Goal: Information Seeking & Learning: Learn about a topic

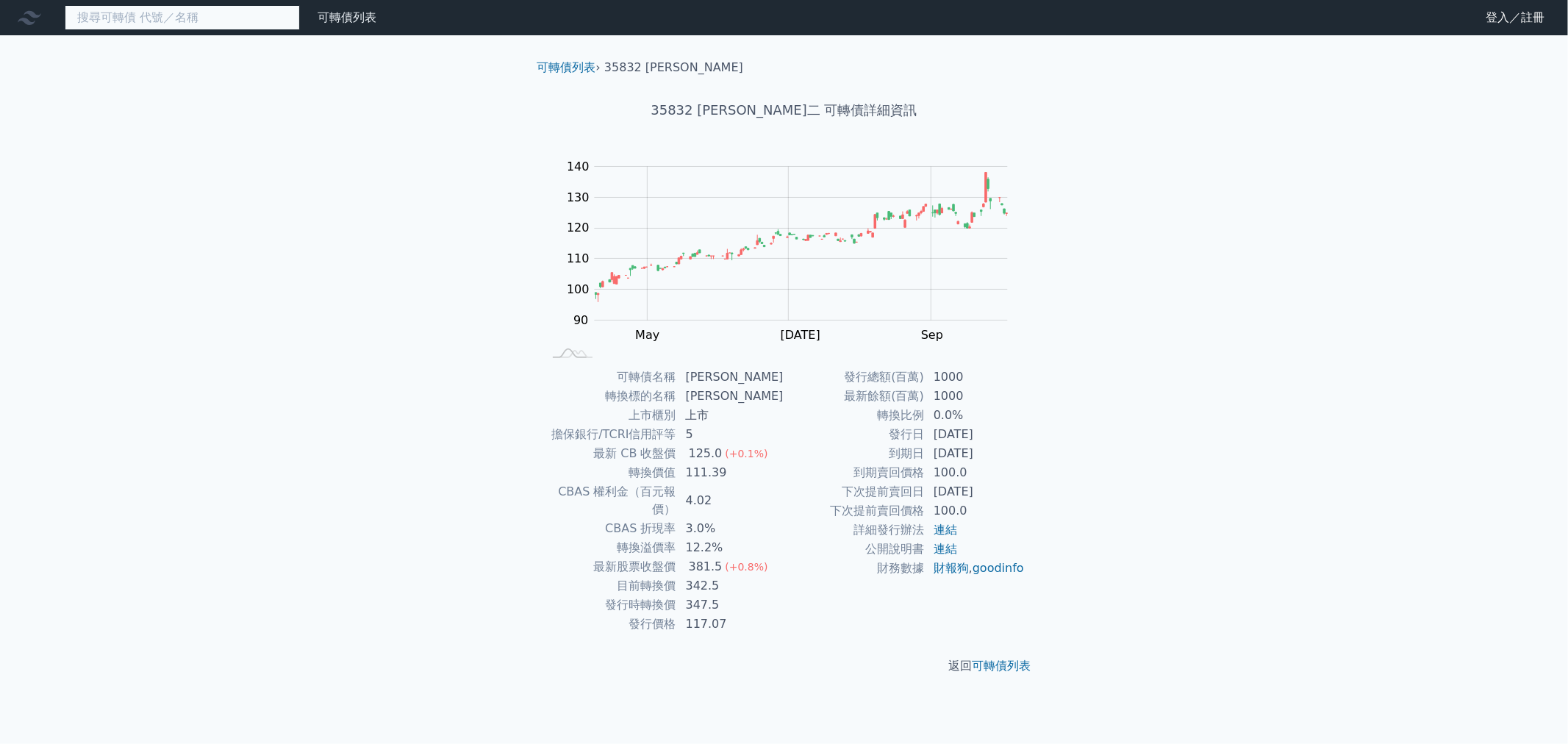
click at [222, 9] on input at bounding box center [183, 17] width 236 height 25
paste input "3653"
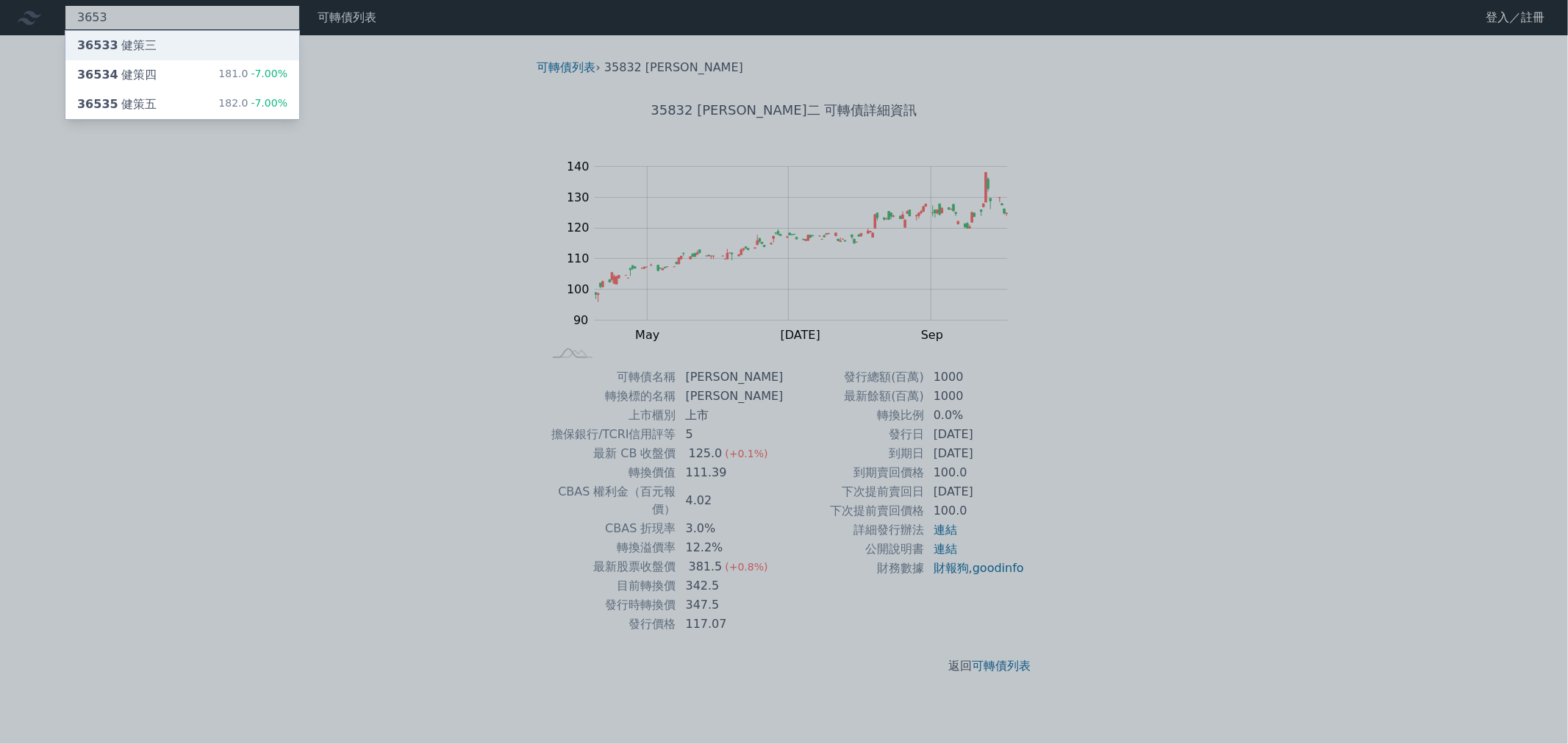
type input "3653"
click at [110, 112] on div "36535 健策五" at bounding box center [117, 104] width 79 height 17
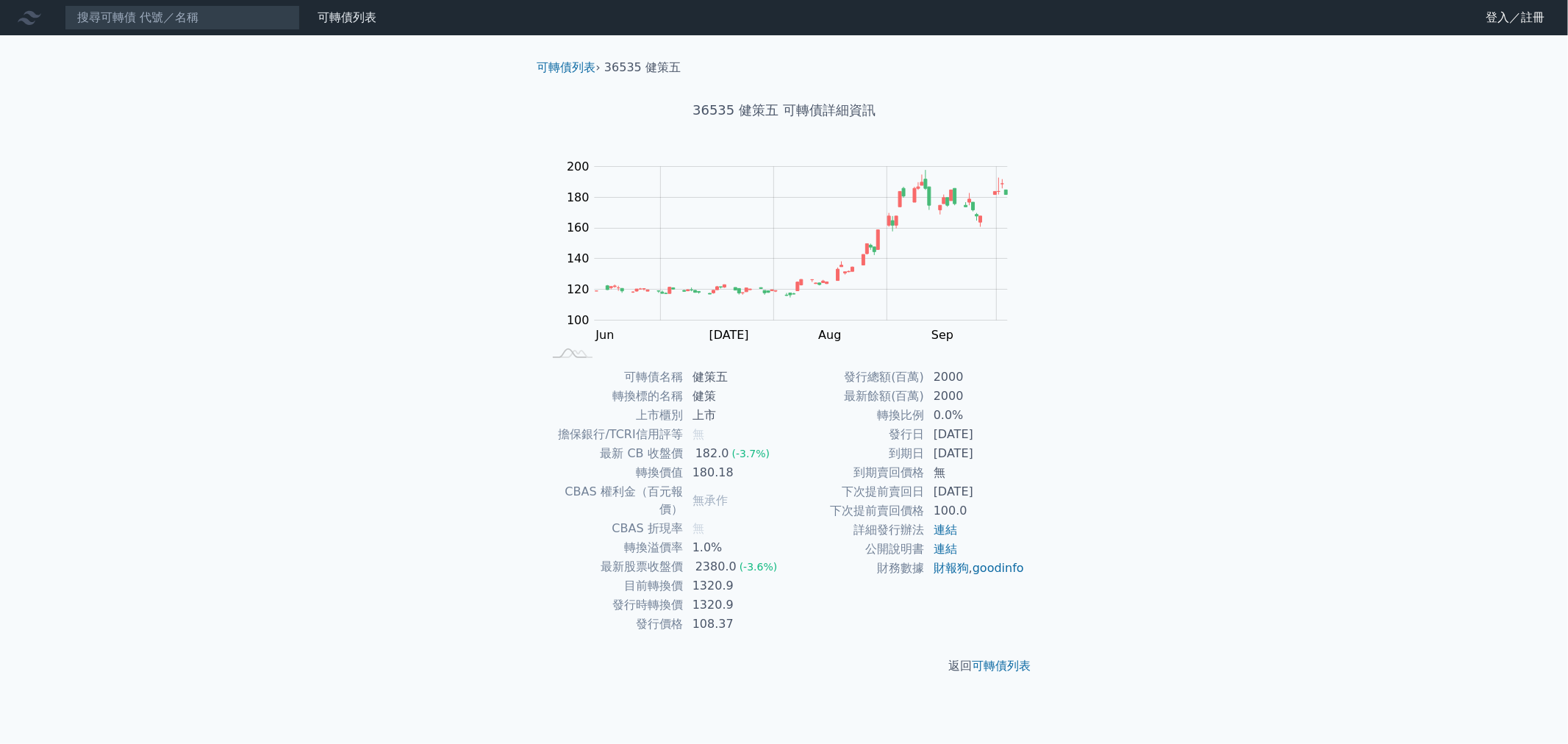
click at [43, 24] on div at bounding box center [32, 17] width 47 height 24
click at [27, 21] on icon at bounding box center [29, 17] width 24 height 14
click at [343, 24] on link "可轉債列表" at bounding box center [347, 16] width 58 height 14
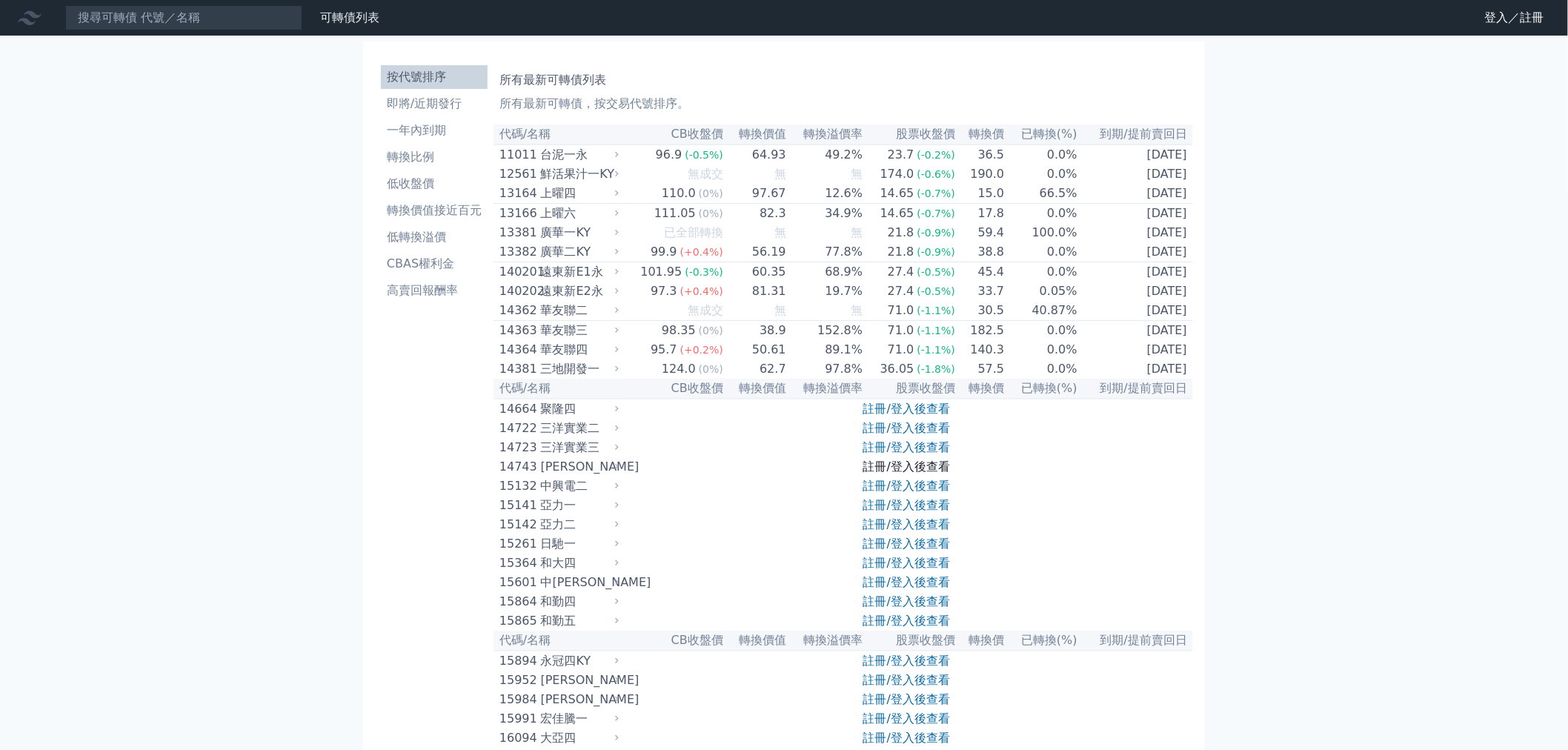
click at [899, 473] on link "註冊/登入後查看" at bounding box center [906, 466] width 86 height 14
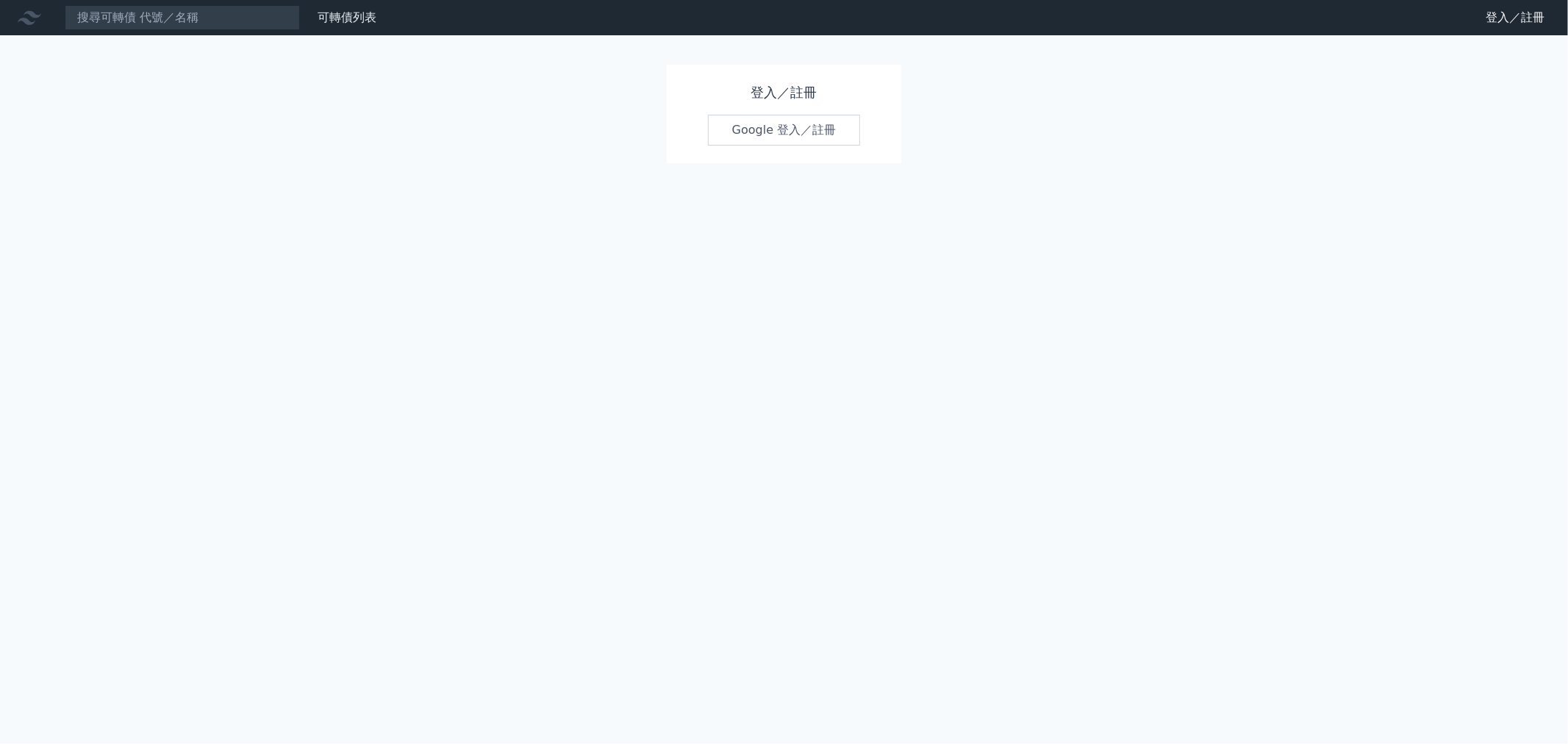
click at [819, 152] on div "登入／註冊 Google 登入／註冊" at bounding box center [785, 115] width 236 height 99
click at [805, 133] on link "Google 登入／註冊" at bounding box center [785, 129] width 153 height 30
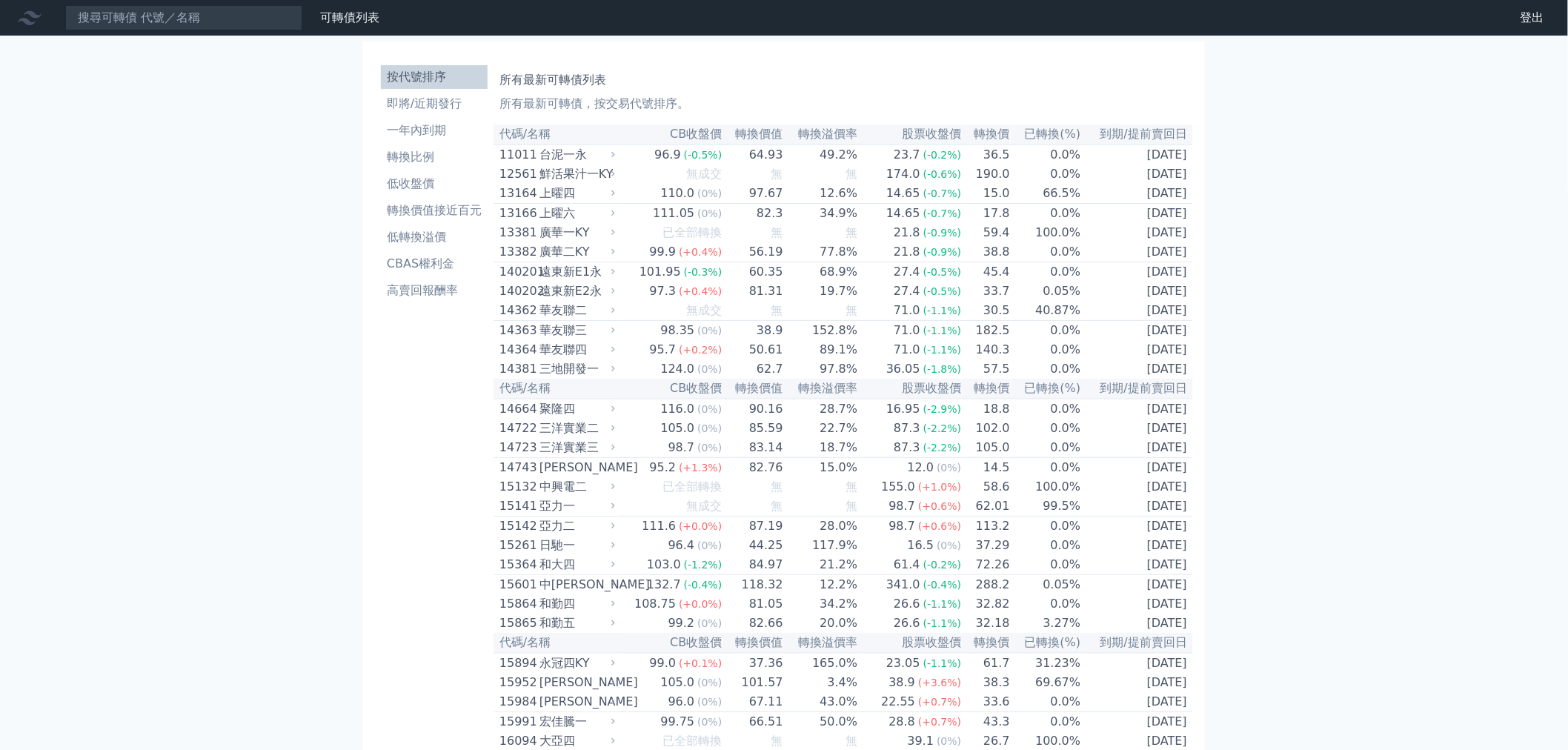
scroll to position [3458, 0]
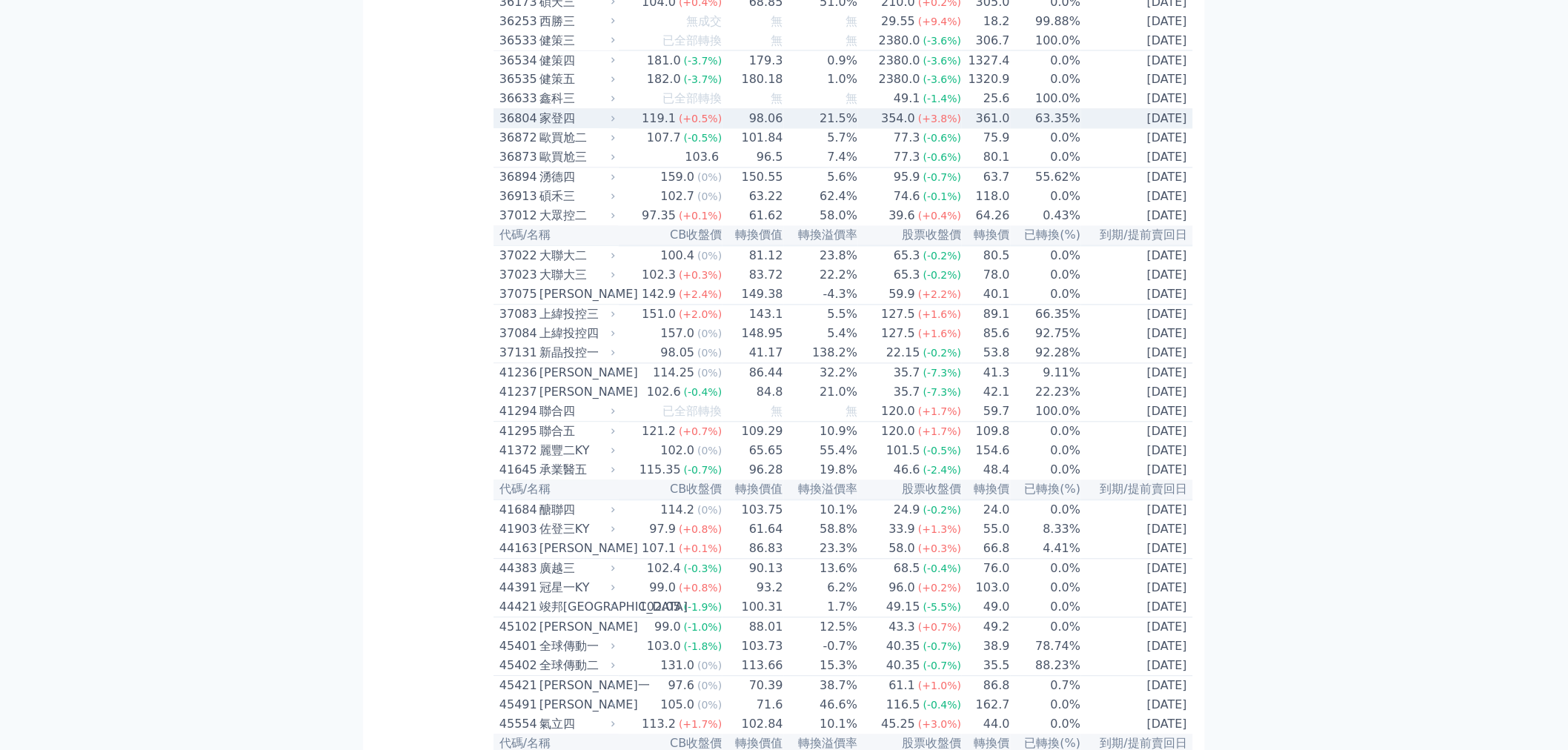
click at [617, 124] on icon at bounding box center [613, 119] width 10 height 10
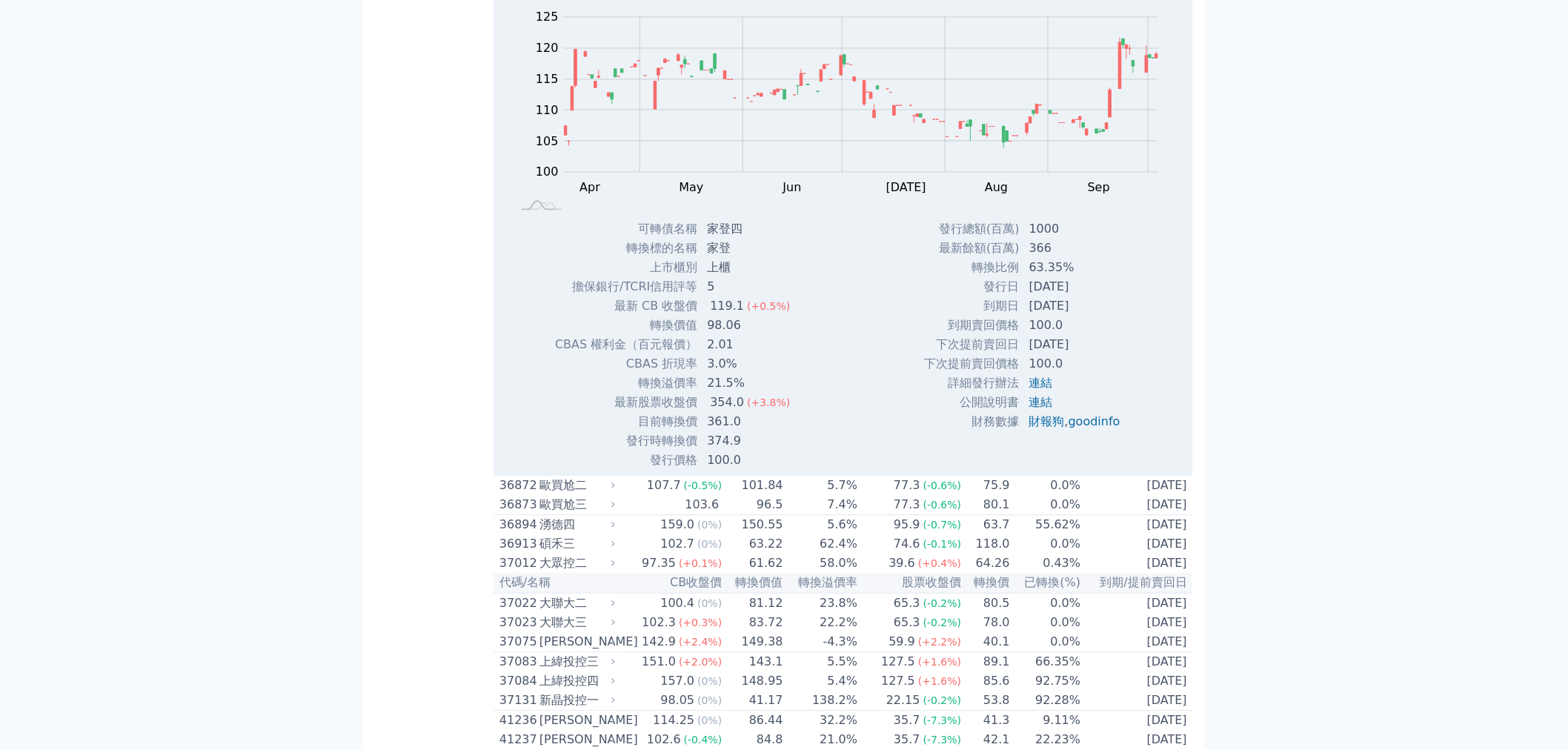
scroll to position [3623, 0]
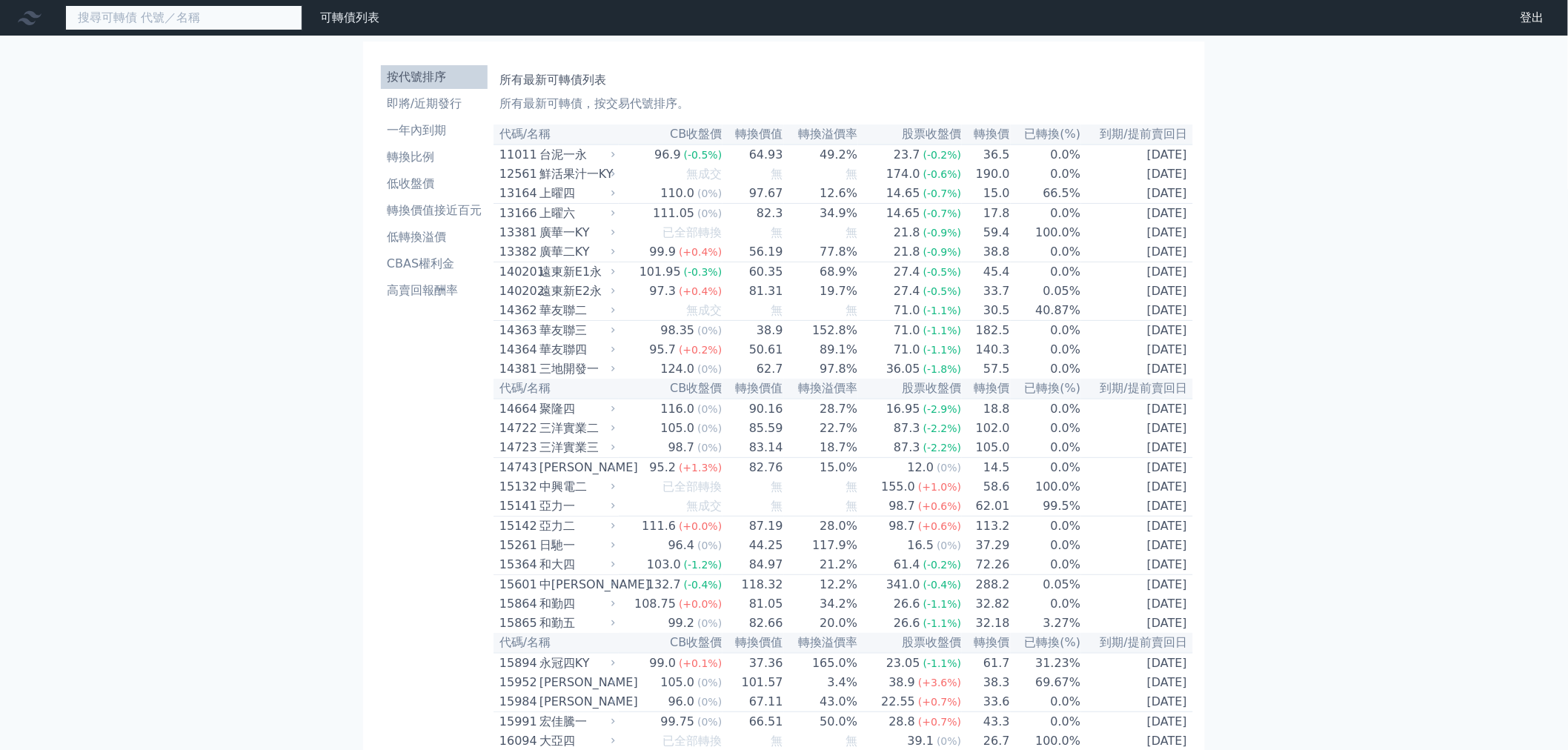
click at [250, 19] on input at bounding box center [184, 17] width 237 height 25
paste input "31312"
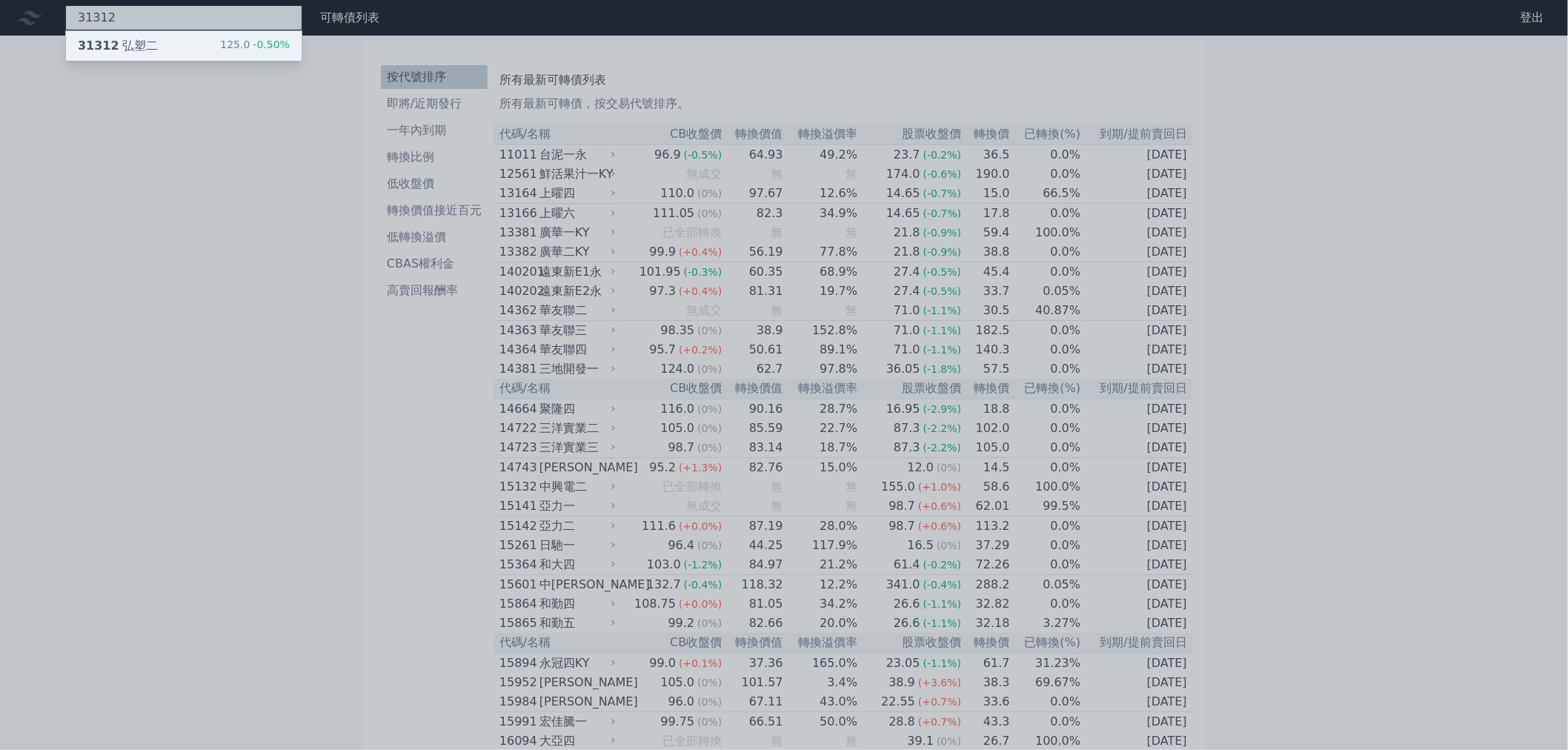
type input "31312"
click at [168, 37] on div "31312 弘塑二 125.0 -0.50%" at bounding box center [183, 46] width 236 height 30
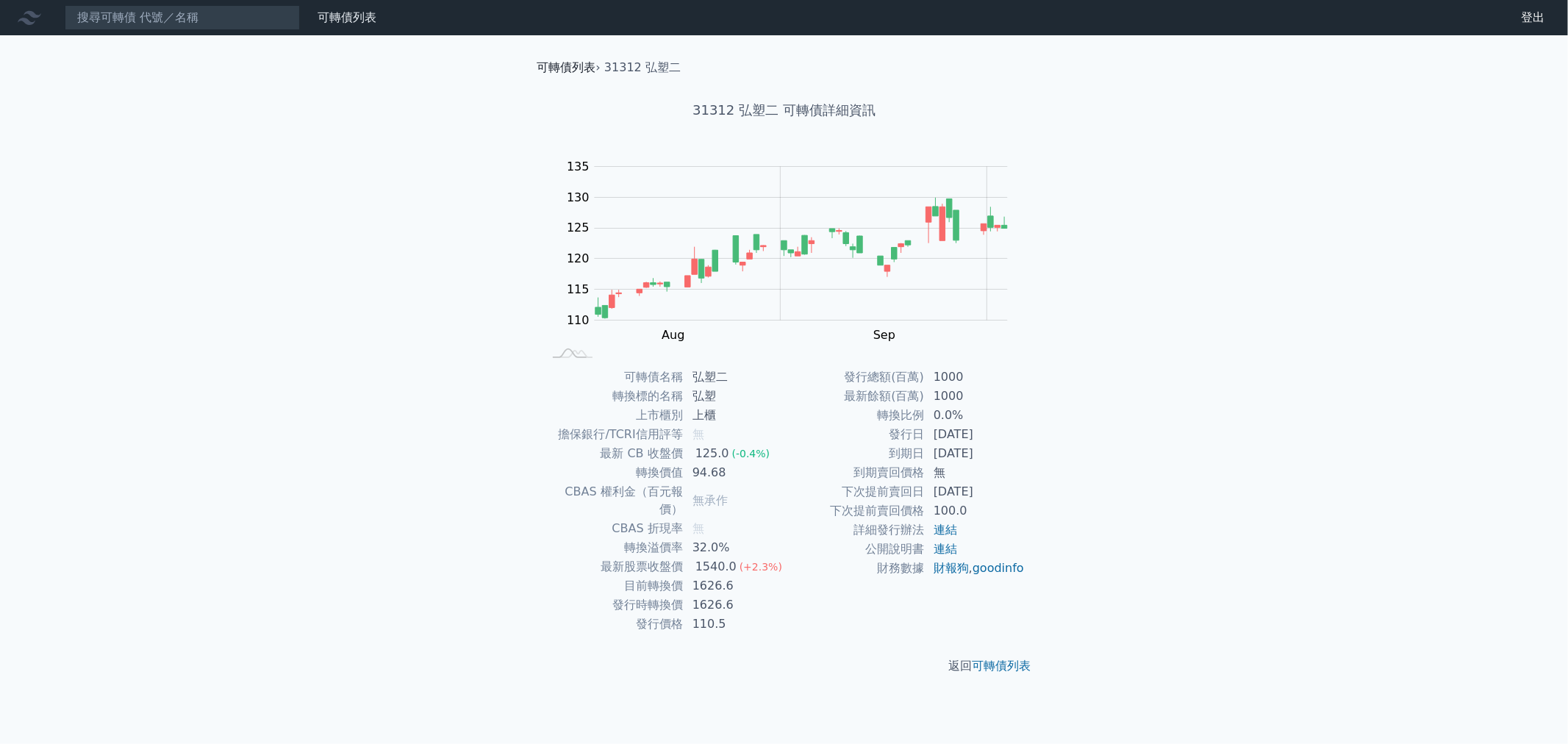
click at [579, 70] on link "可轉債列表" at bounding box center [566, 67] width 58 height 14
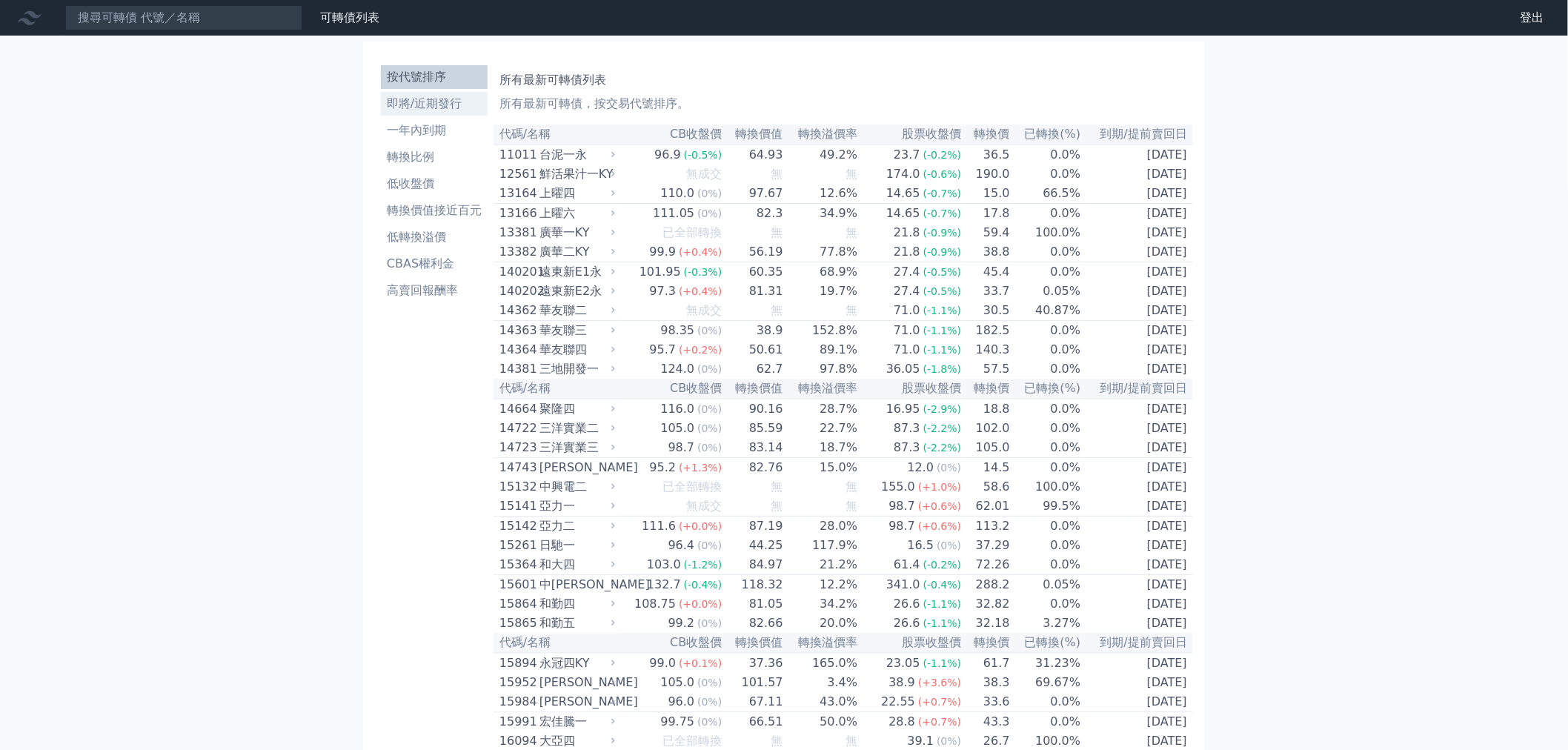
click at [409, 93] on link "即將/近期發行" at bounding box center [434, 104] width 107 height 24
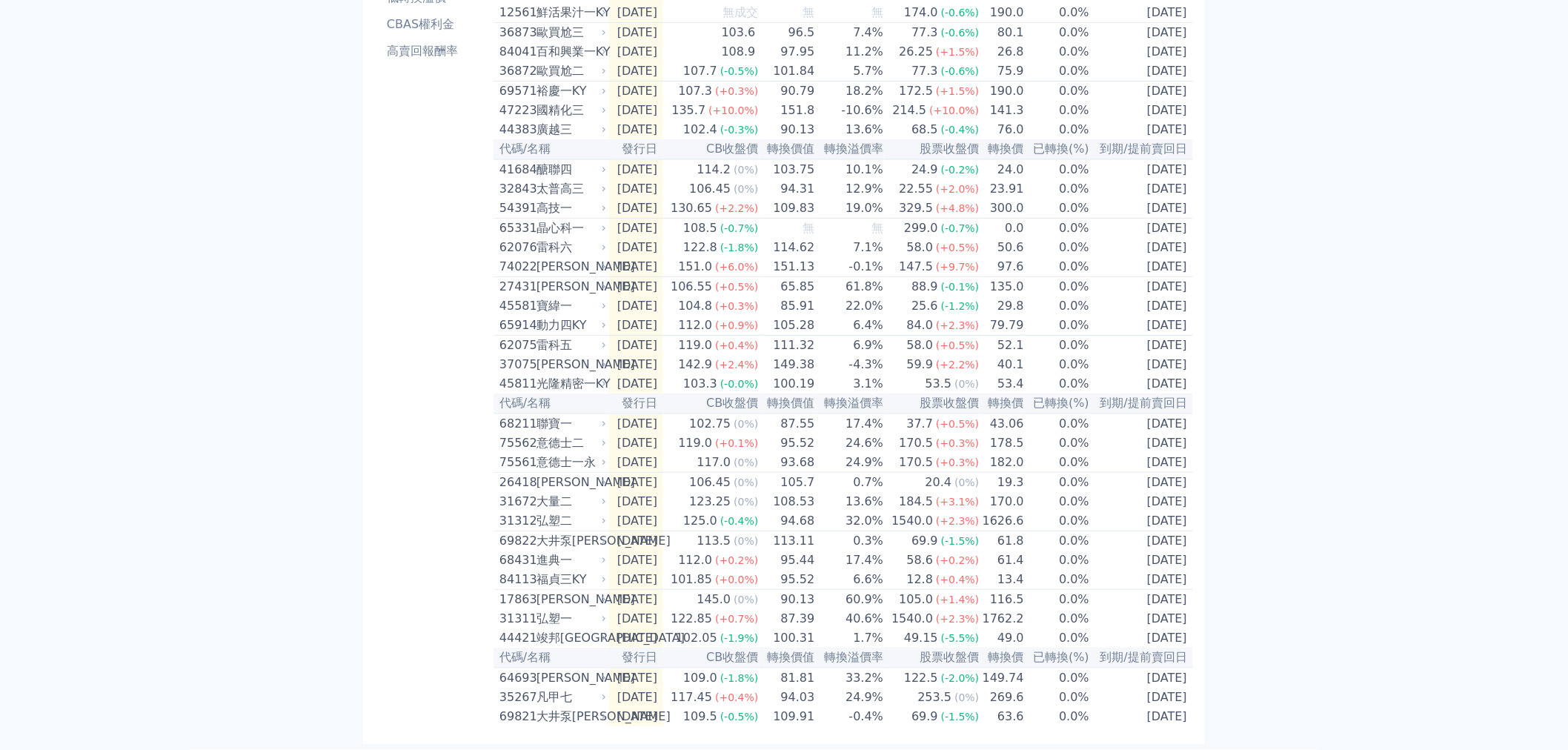
scroll to position [301, 0]
click at [543, 614] on div "弘塑一" at bounding box center [569, 619] width 66 height 17
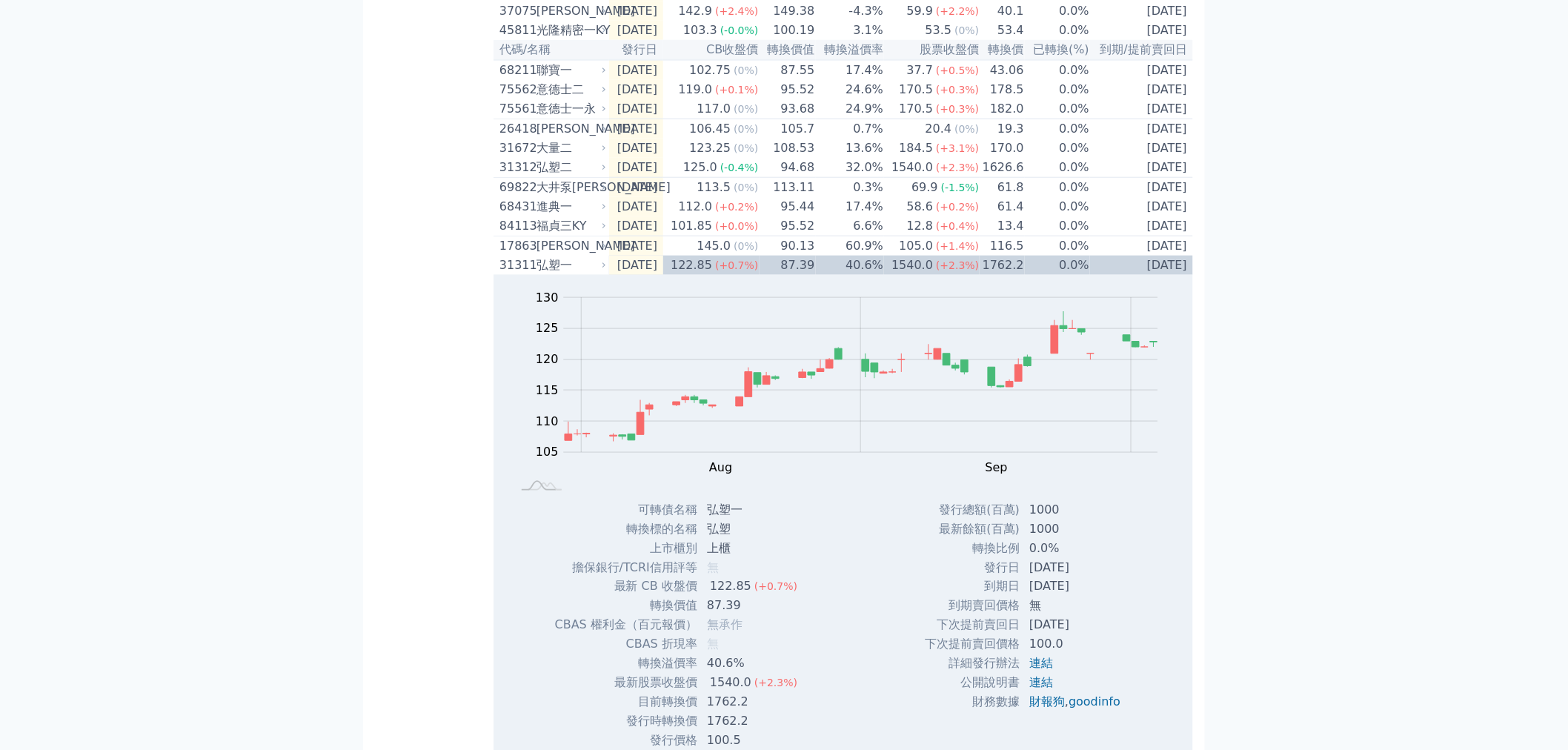
scroll to position [466, 0]
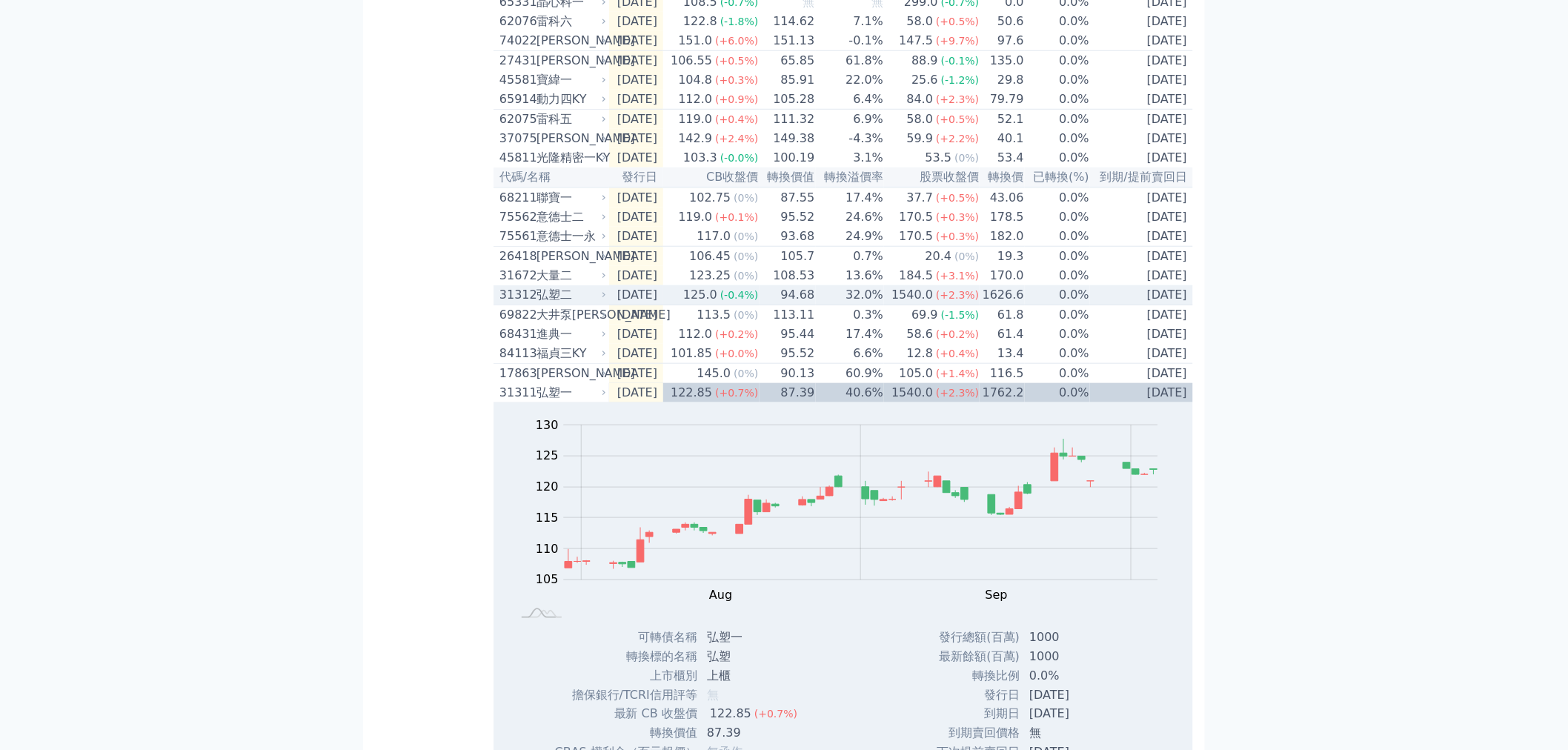
click at [510, 304] on div "31312" at bounding box center [516, 295] width 33 height 17
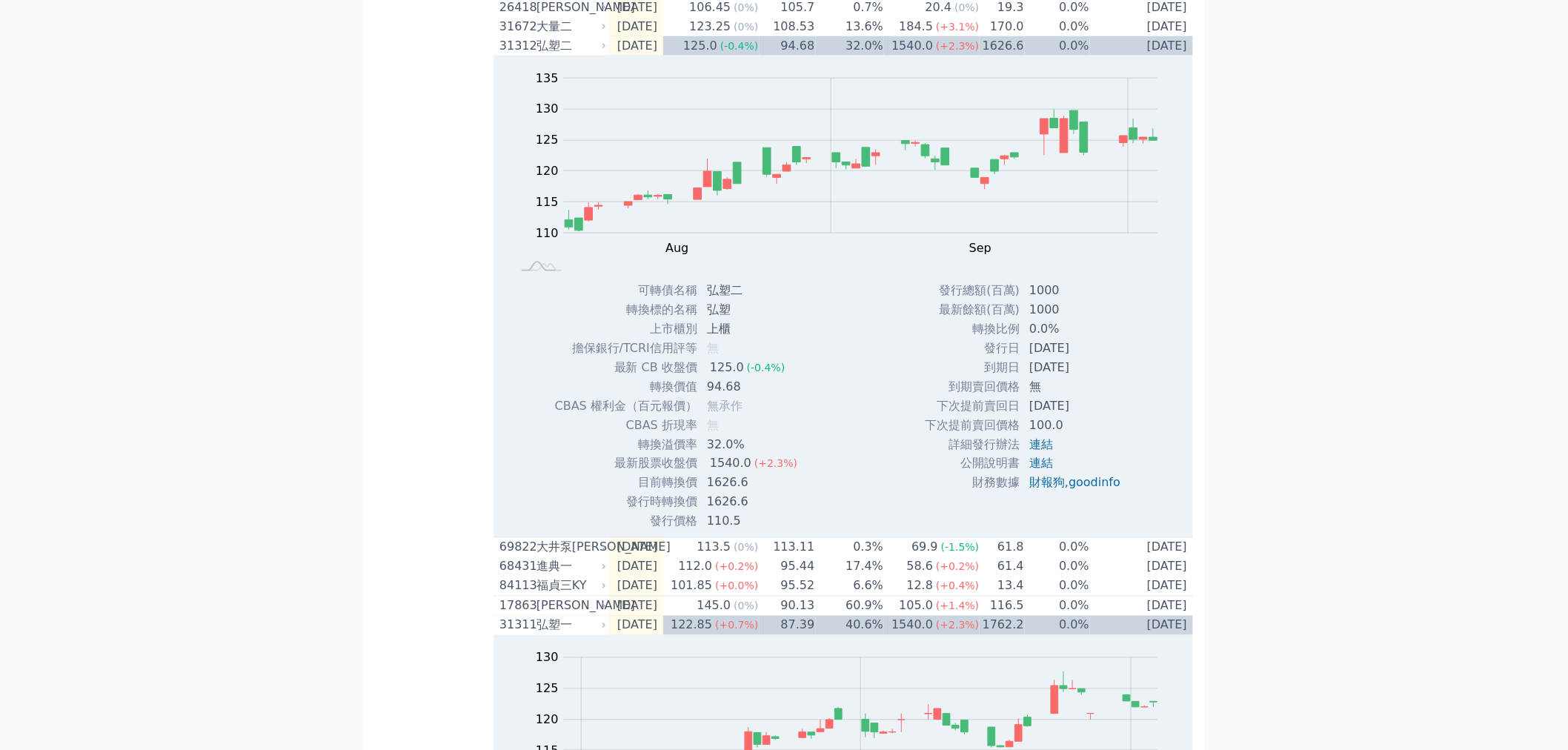
scroll to position [713, 0]
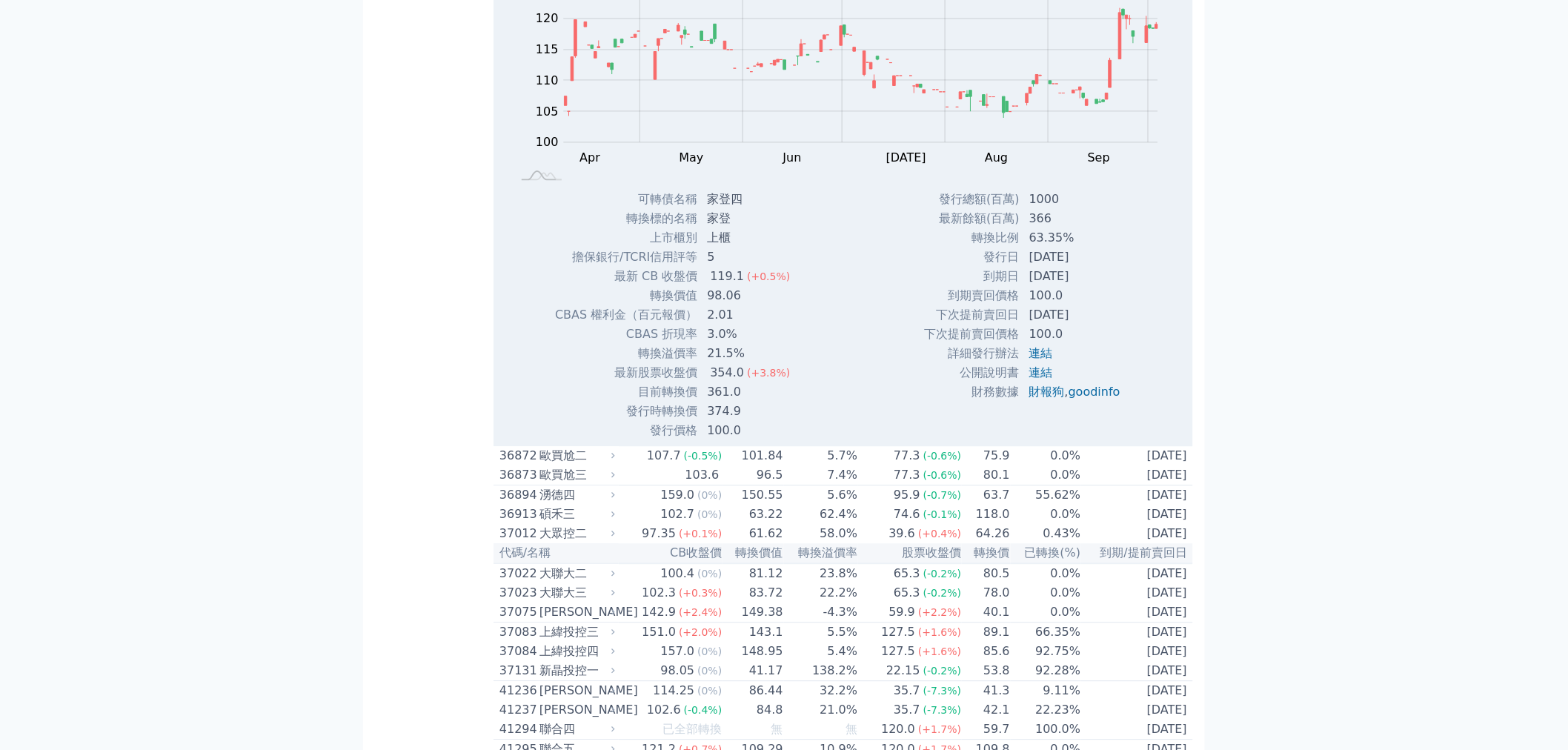
scroll to position [3623, 0]
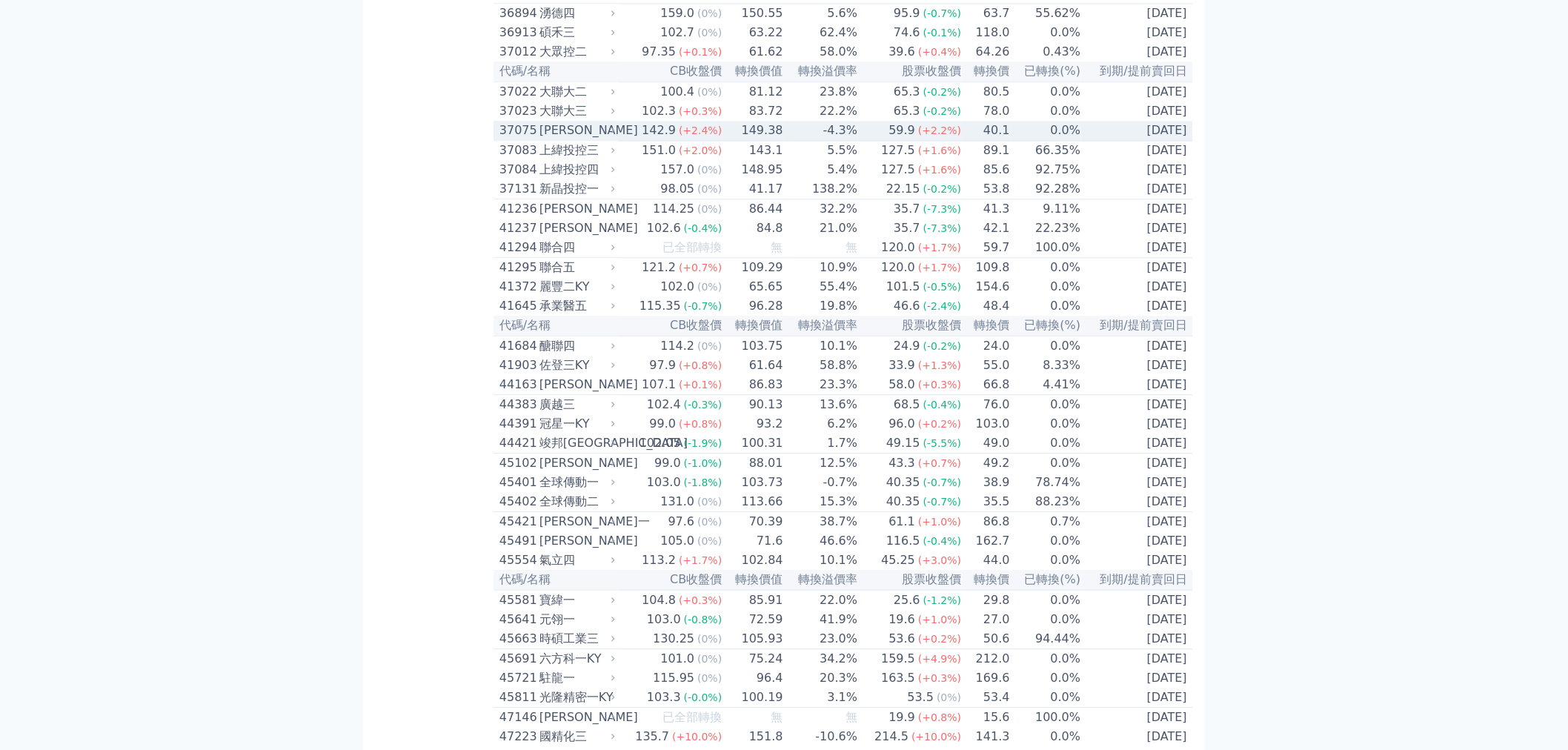
click at [557, 140] on div "[PERSON_NAME]" at bounding box center [575, 130] width 72 height 17
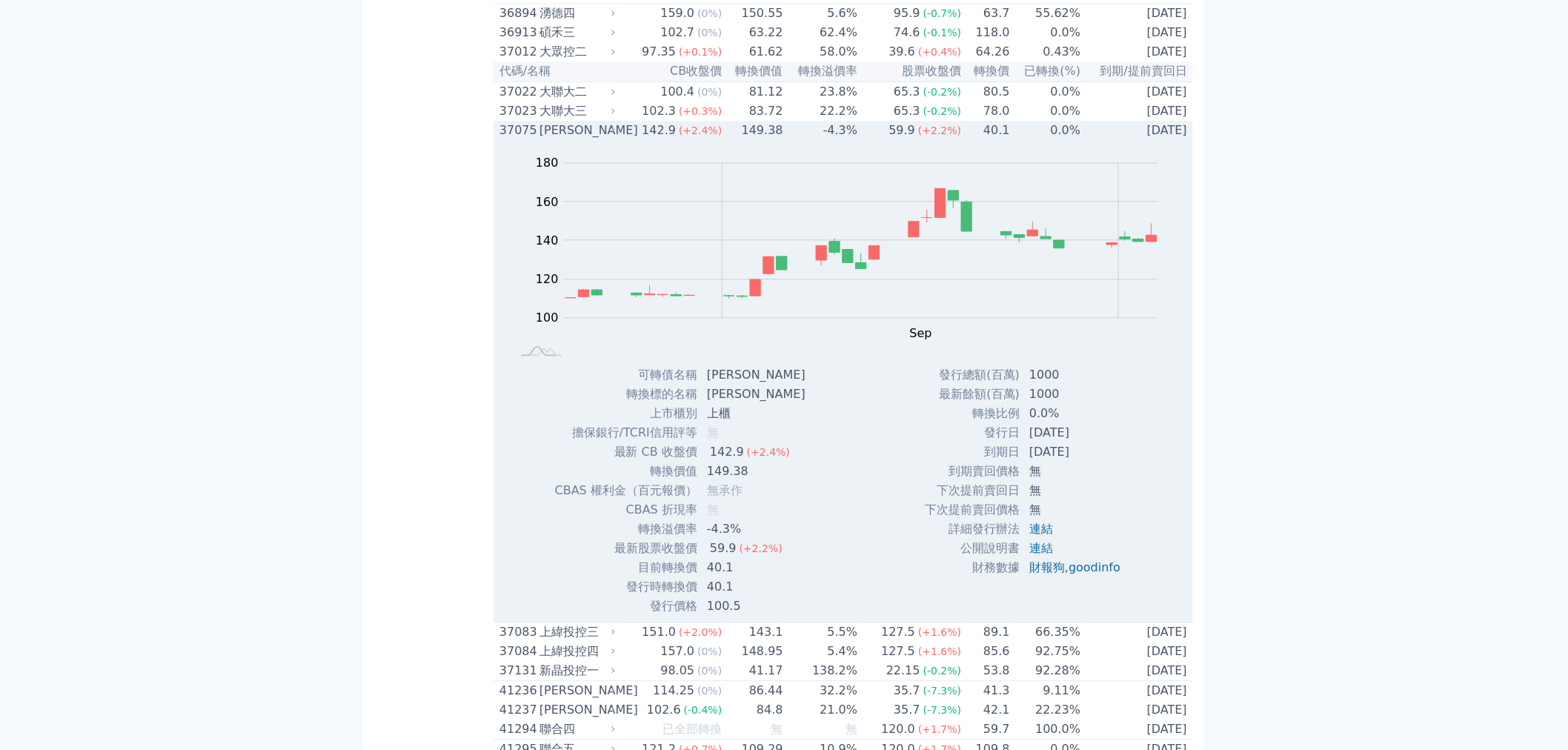
click at [550, 140] on div "[PERSON_NAME]" at bounding box center [575, 130] width 72 height 17
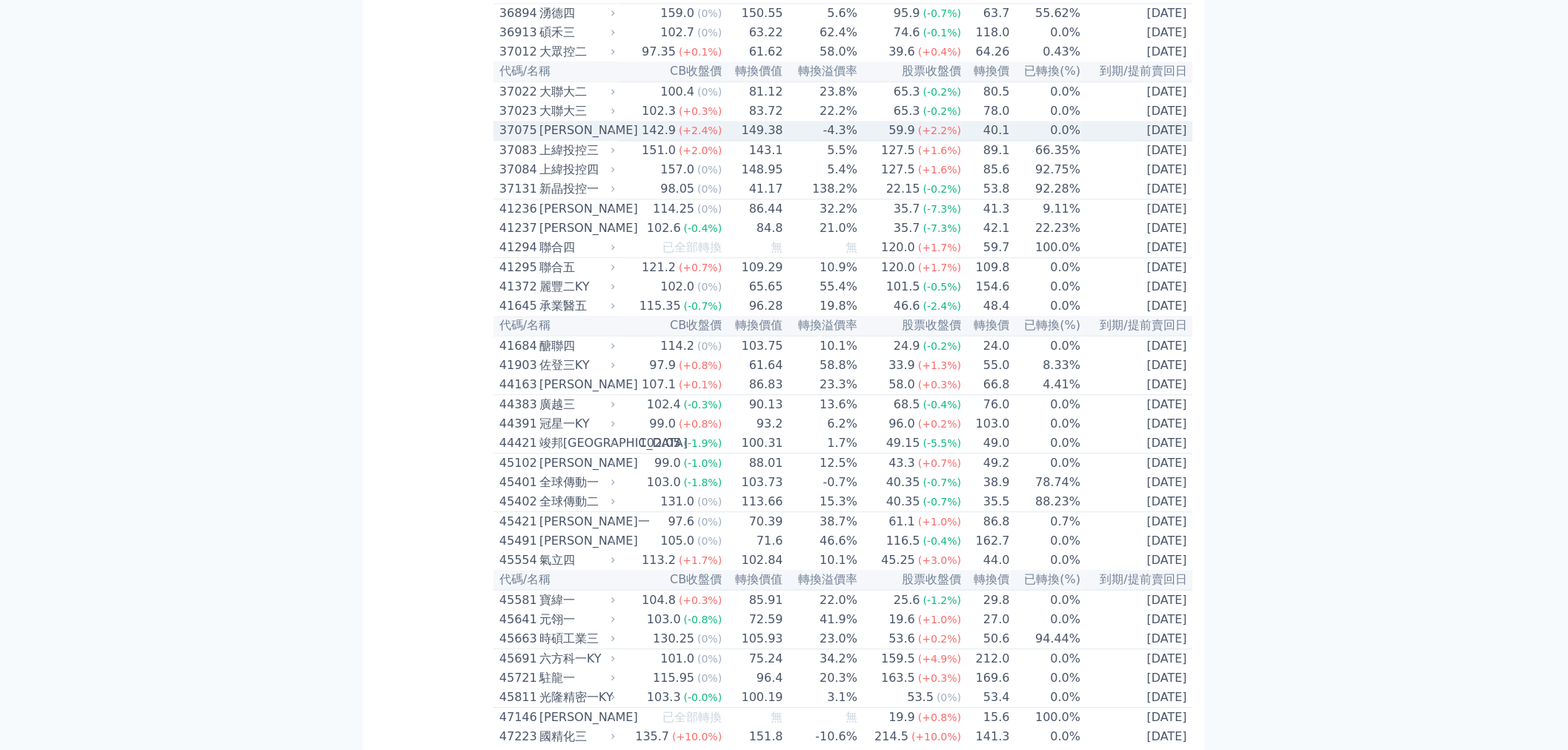
click at [579, 140] on div "[PERSON_NAME]" at bounding box center [575, 130] width 72 height 17
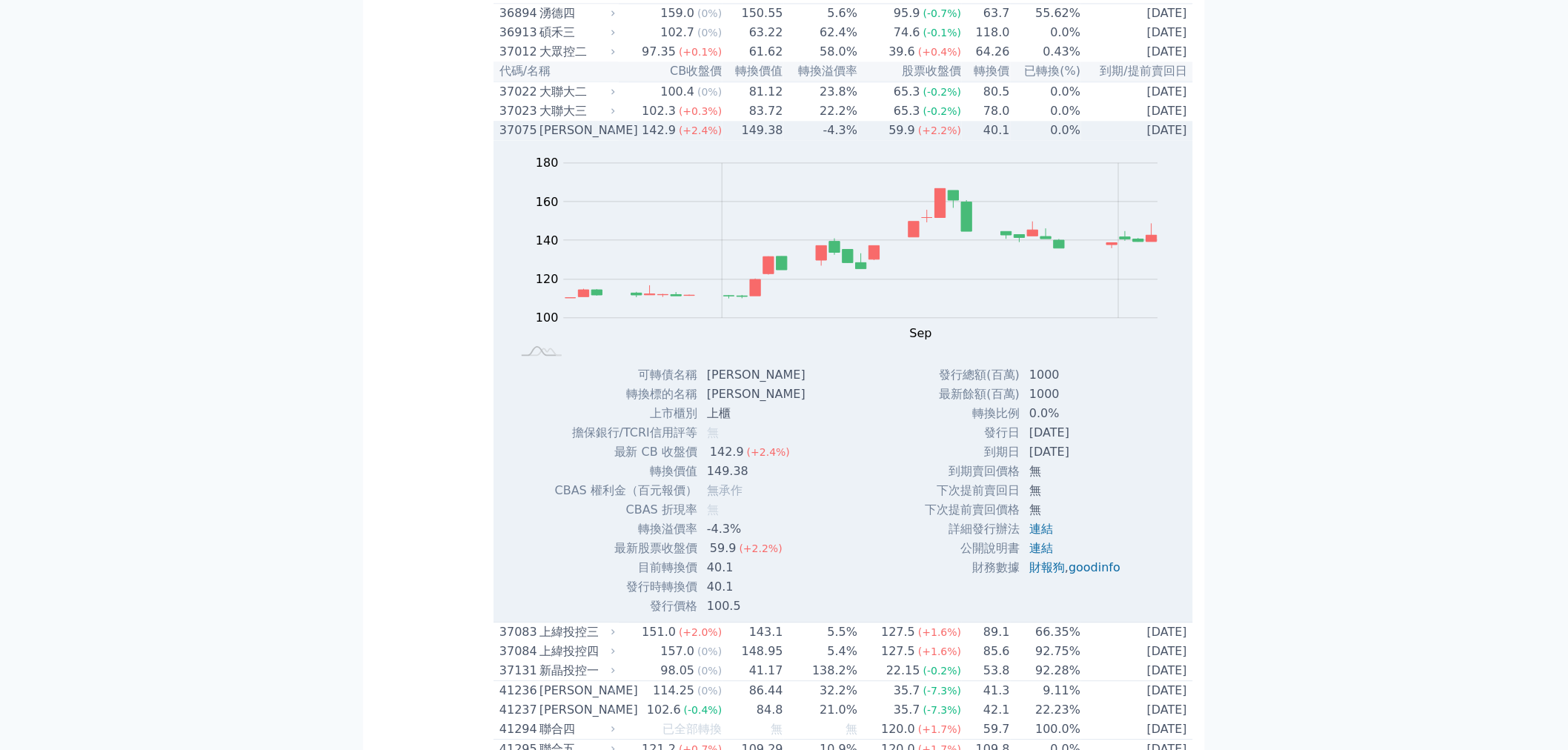
click at [581, 140] on div "[PERSON_NAME]" at bounding box center [575, 130] width 72 height 17
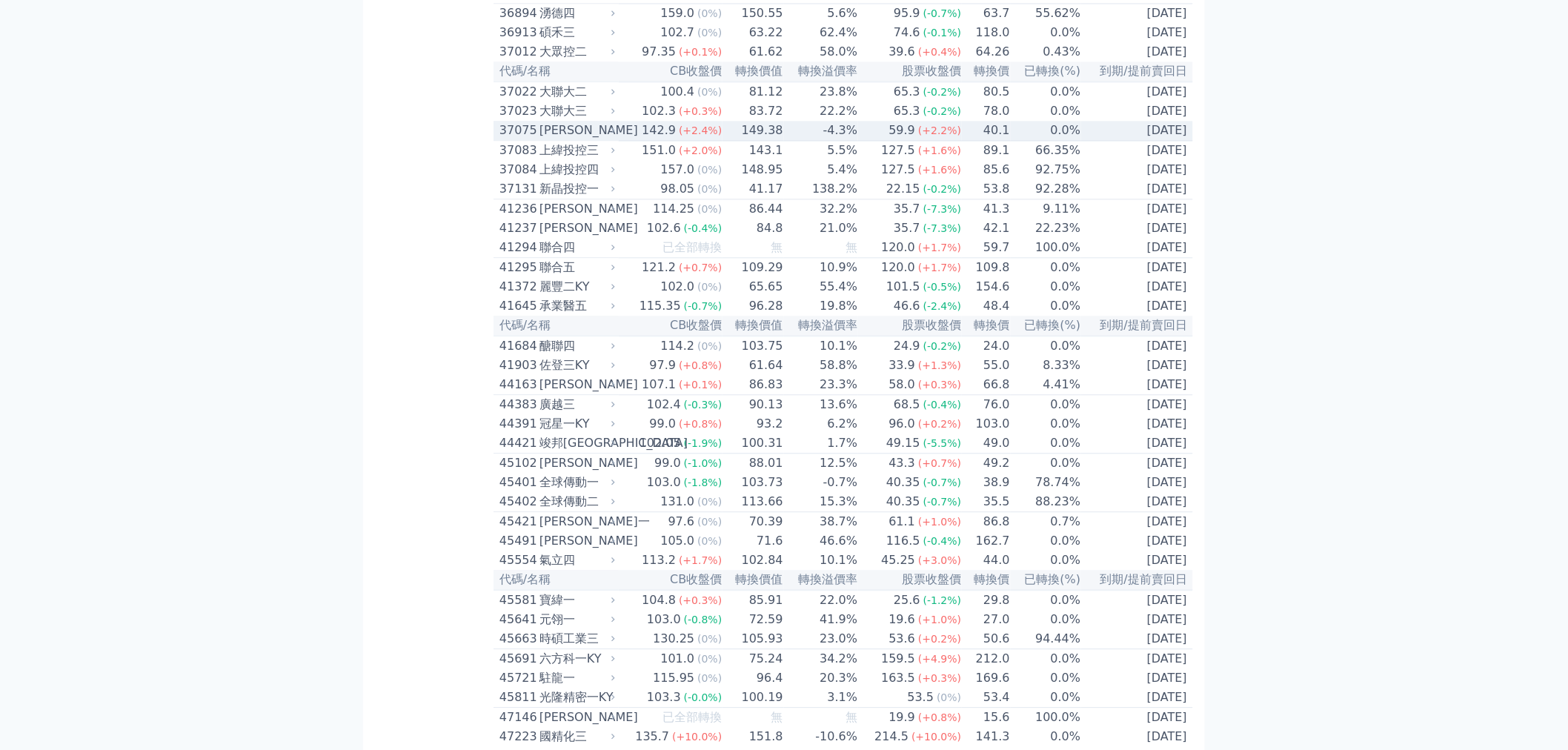
click at [581, 140] on div "[PERSON_NAME]" at bounding box center [575, 130] width 72 height 17
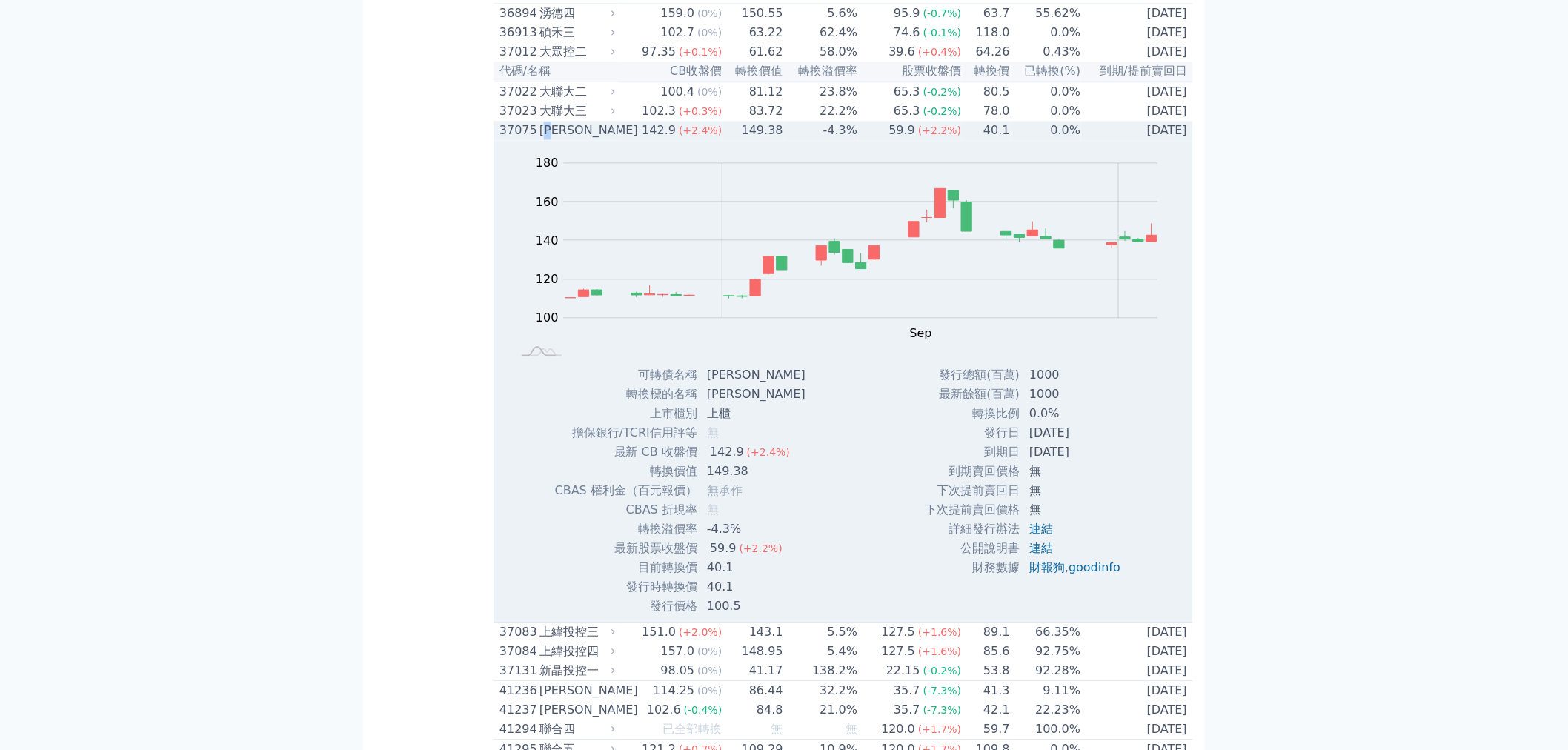
click at [563, 140] on div "[PERSON_NAME]" at bounding box center [575, 130] width 72 height 17
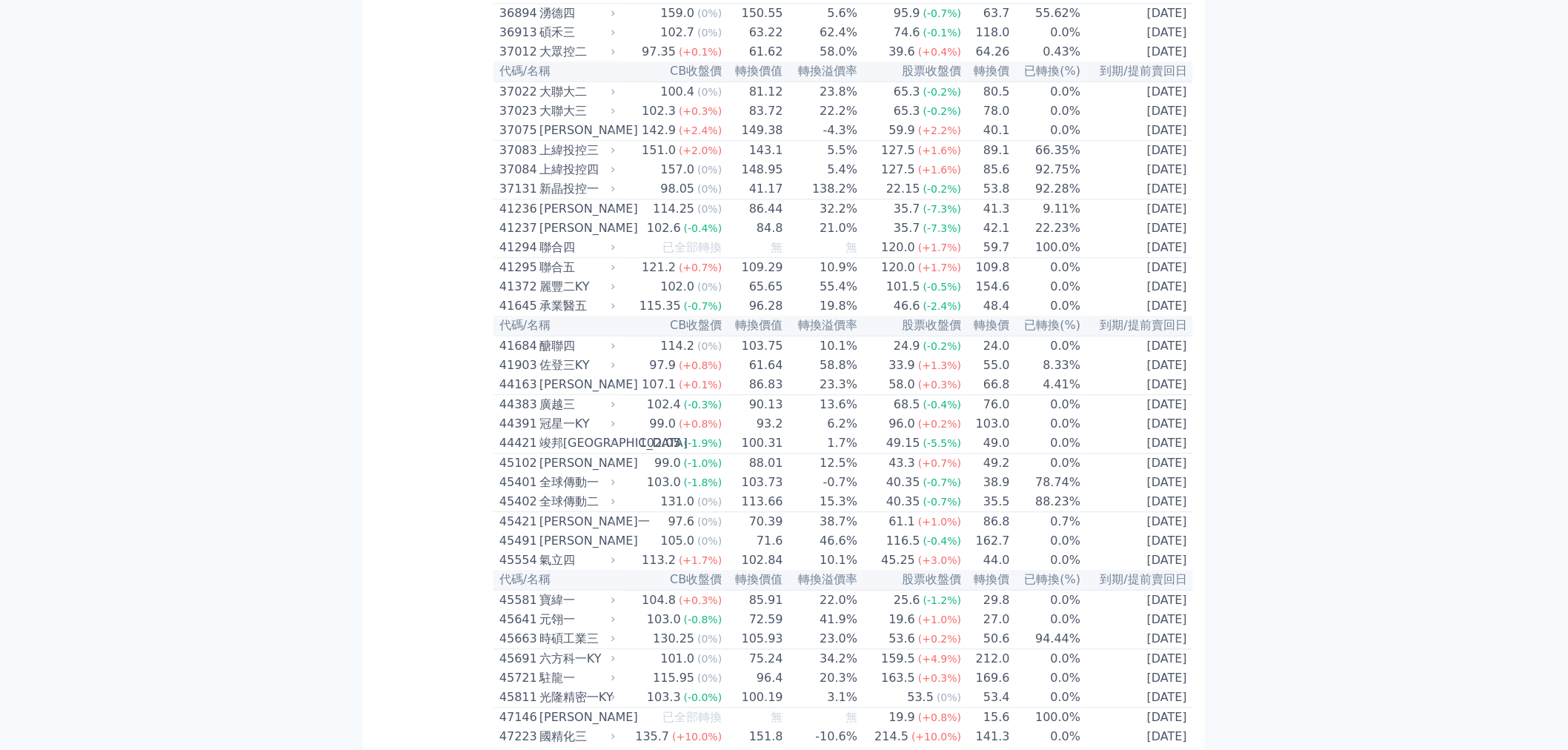
click at [341, 390] on div "可轉債列表 財務數據 可轉債列表 財務數據 登出 登出 按代號排序 即將/近期發行 一年內到期 轉換比例 低收盤價 轉換價值接近百元 低轉換溢價" at bounding box center [784, 705] width 1568 height 8657
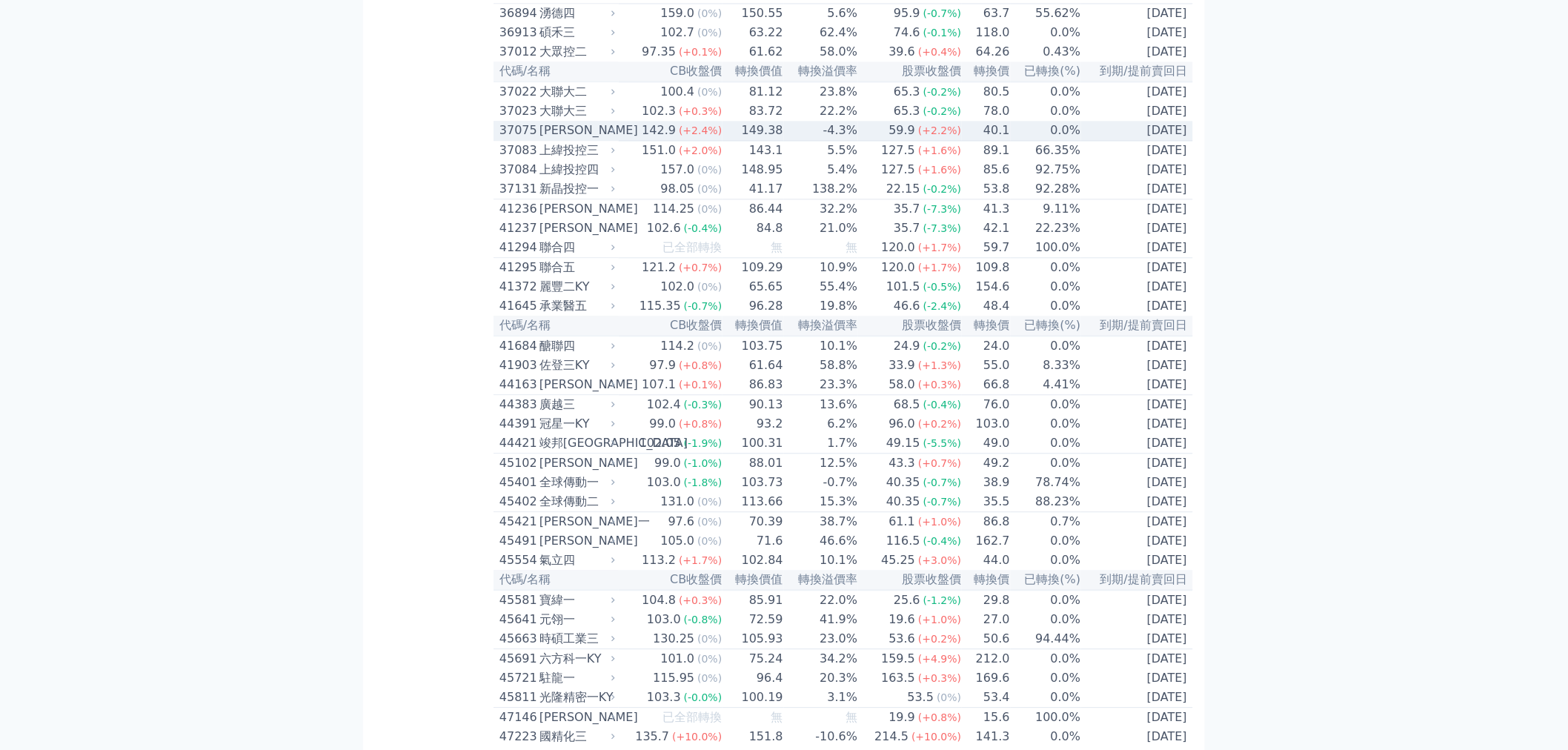
click at [532, 140] on div "37075" at bounding box center [518, 130] width 37 height 17
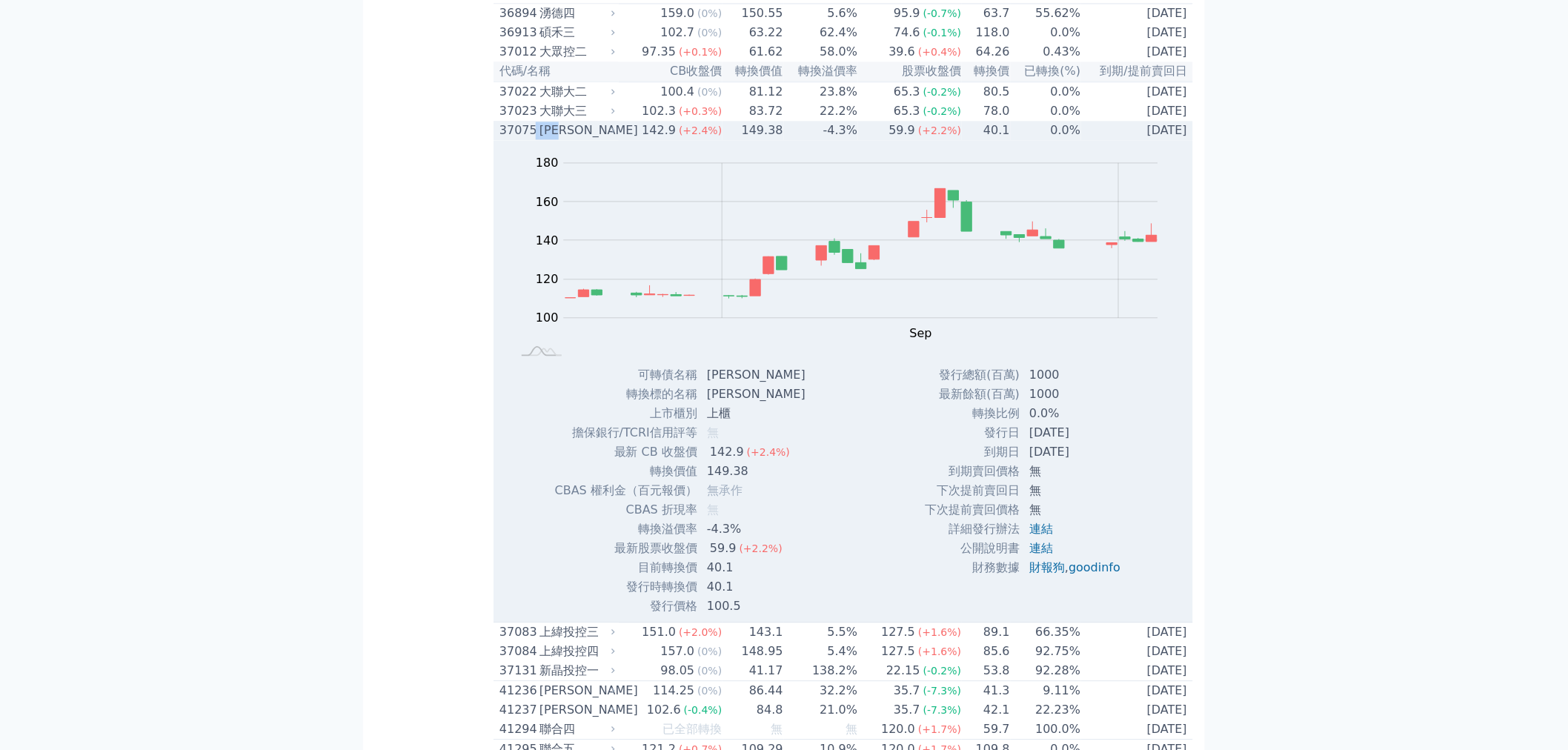
drag, startPoint x: 570, startPoint y: 399, endPoint x: 539, endPoint y: 396, distance: 31.1
click at [539, 140] on div "37075 漢磊五" at bounding box center [554, 130] width 109 height 17
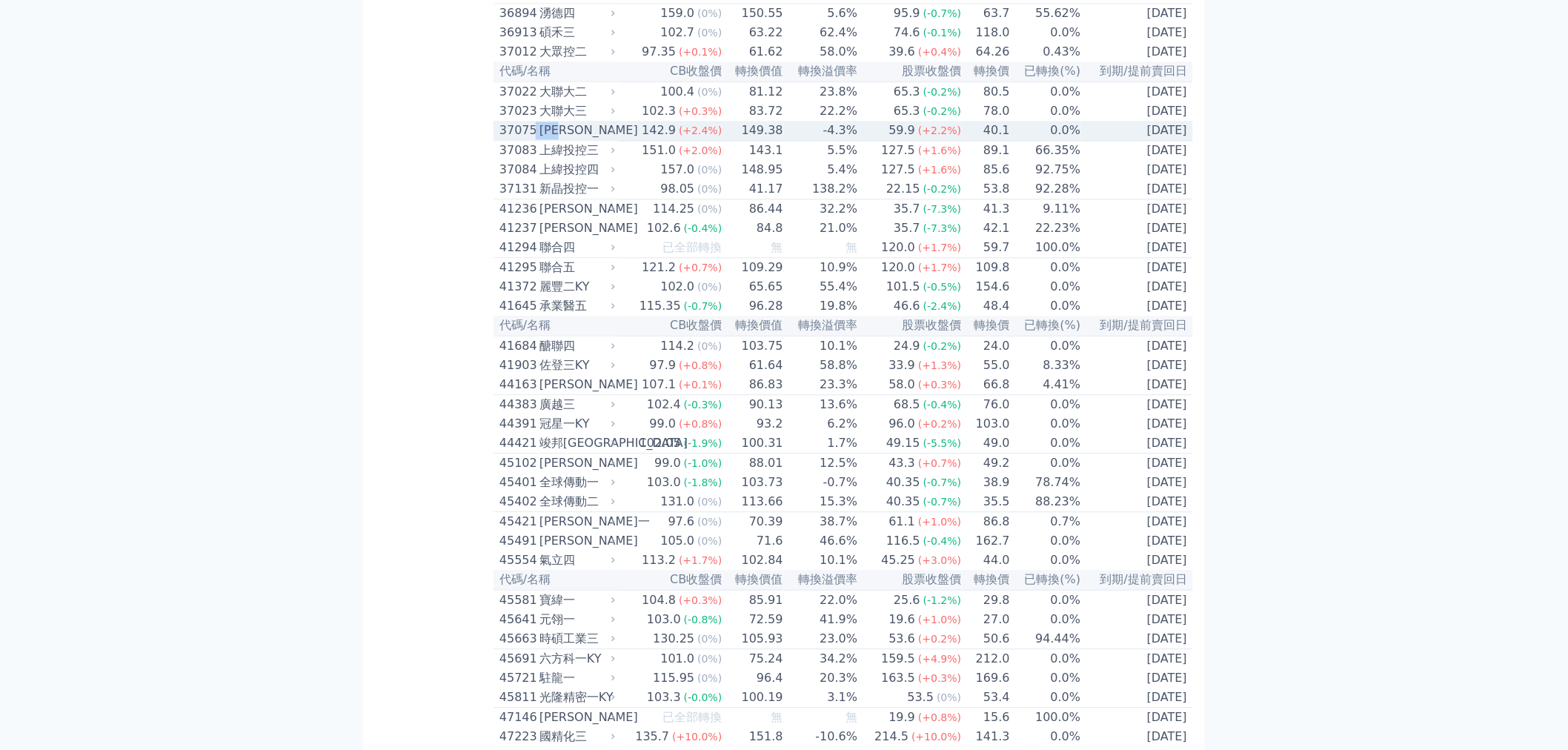
copy div "[PERSON_NAME]"
click at [540, 140] on div "[PERSON_NAME]" at bounding box center [575, 130] width 72 height 17
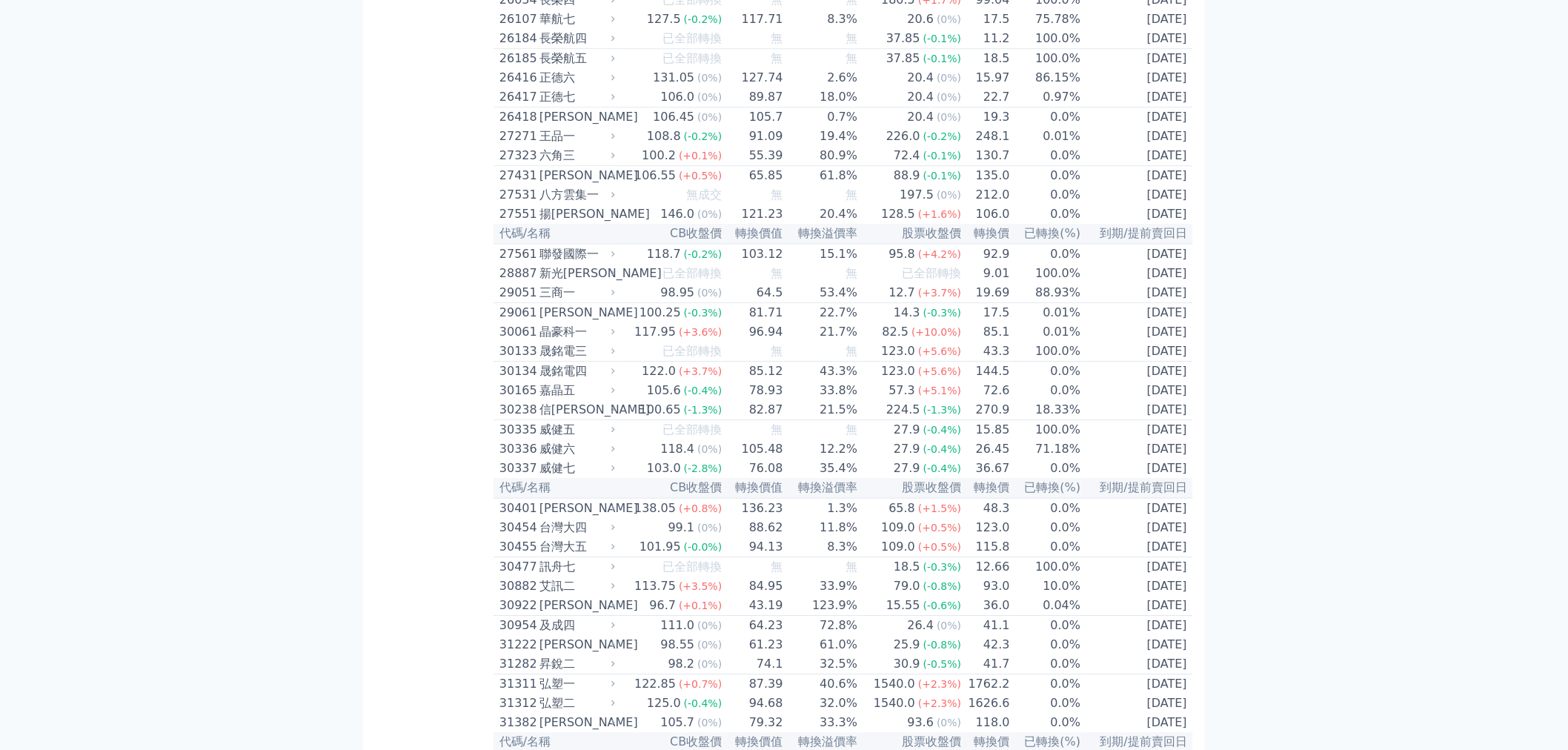
scroll to position [0, 0]
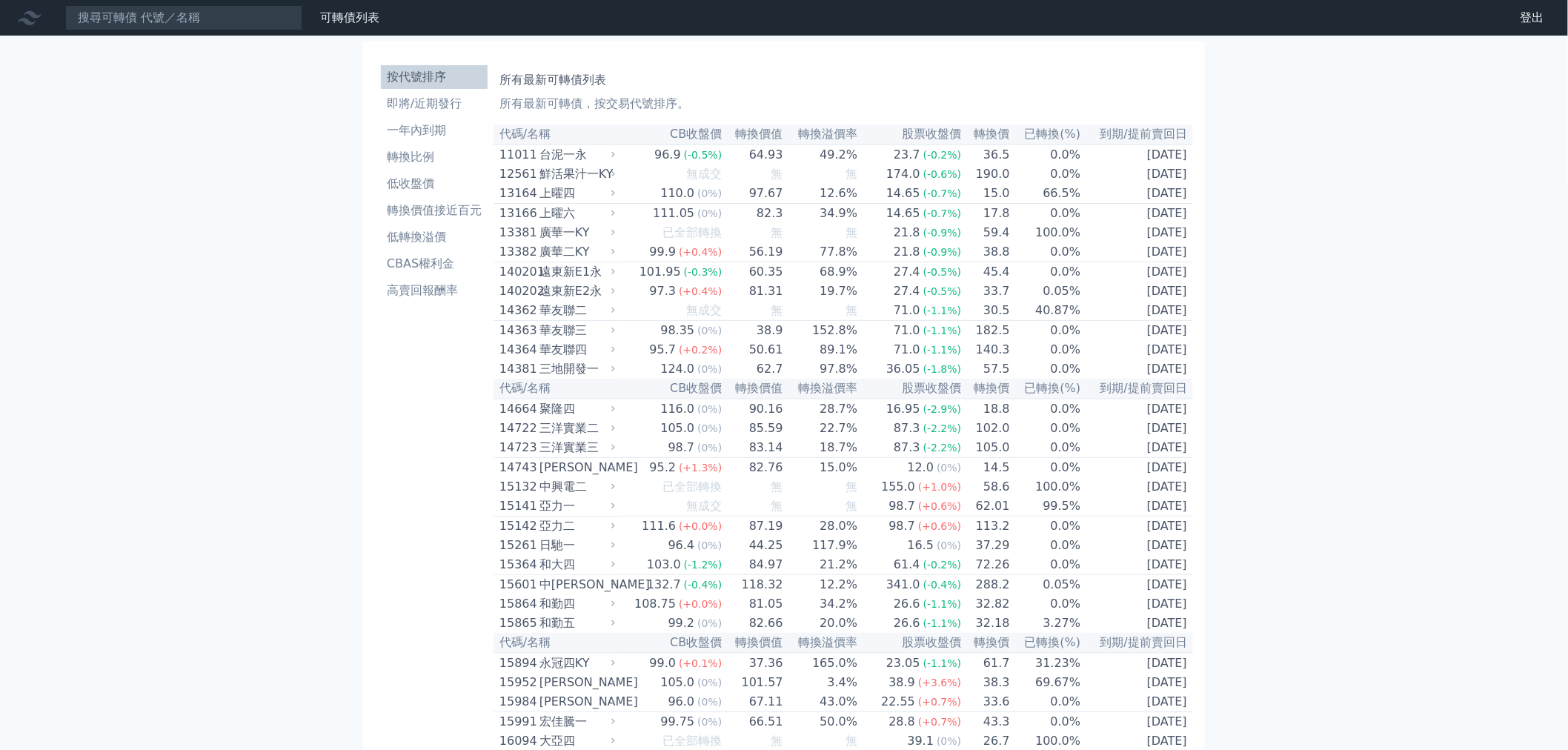
drag, startPoint x: 320, startPoint y: 381, endPoint x: 286, endPoint y: 60, distance: 322.8
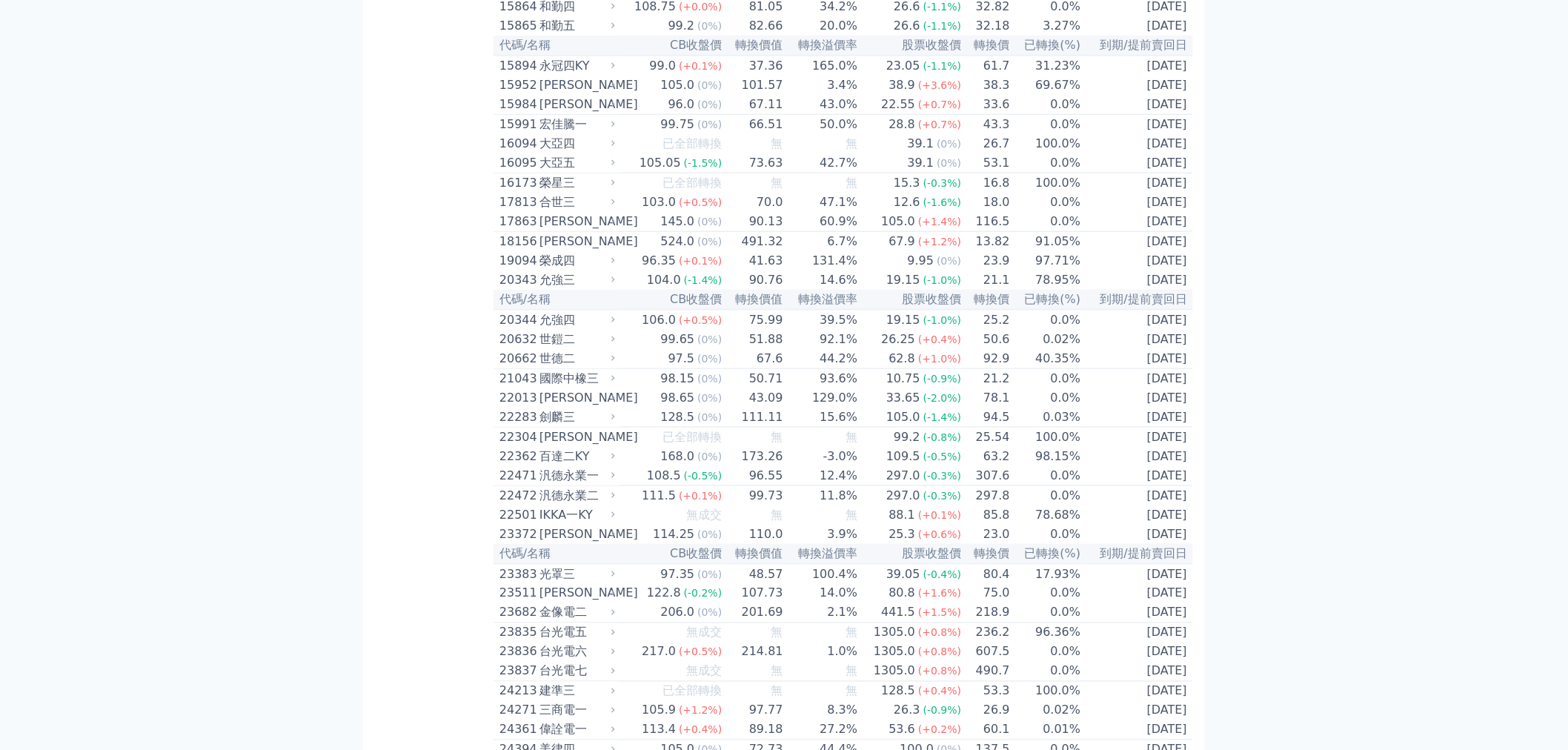
scroll to position [742, 0]
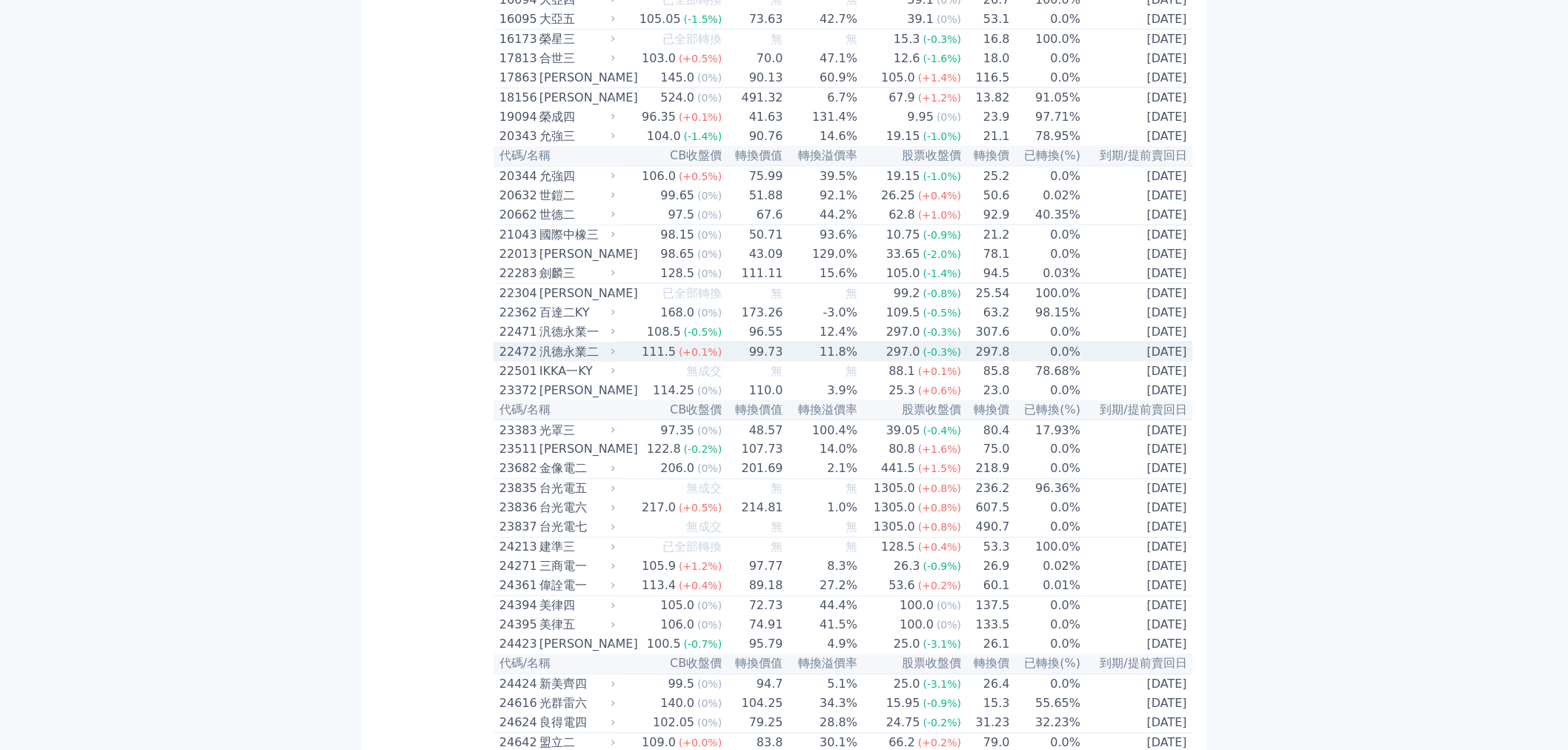
click at [527, 361] on div "22472" at bounding box center [518, 351] width 37 height 17
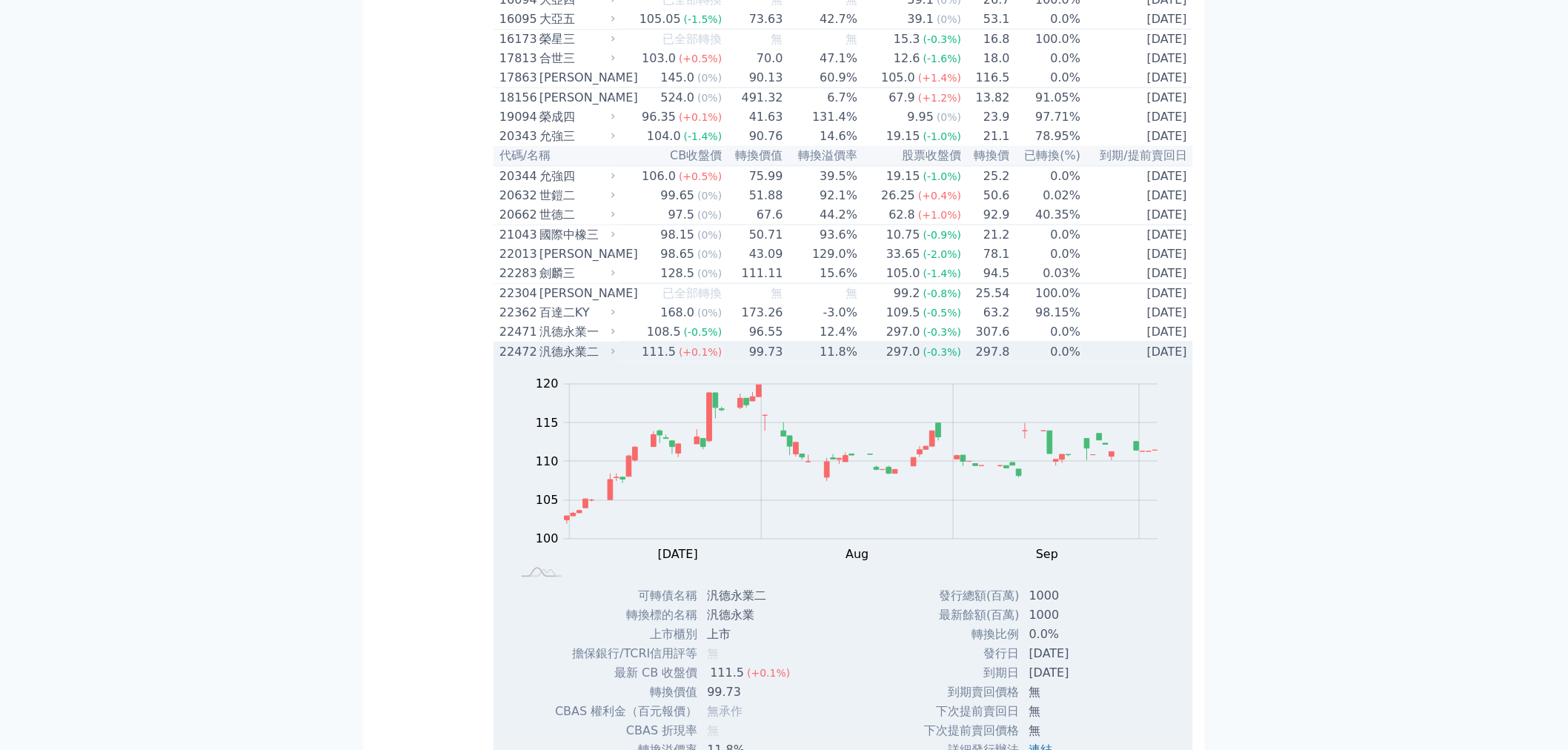
click at [527, 361] on div "22472" at bounding box center [518, 351] width 37 height 17
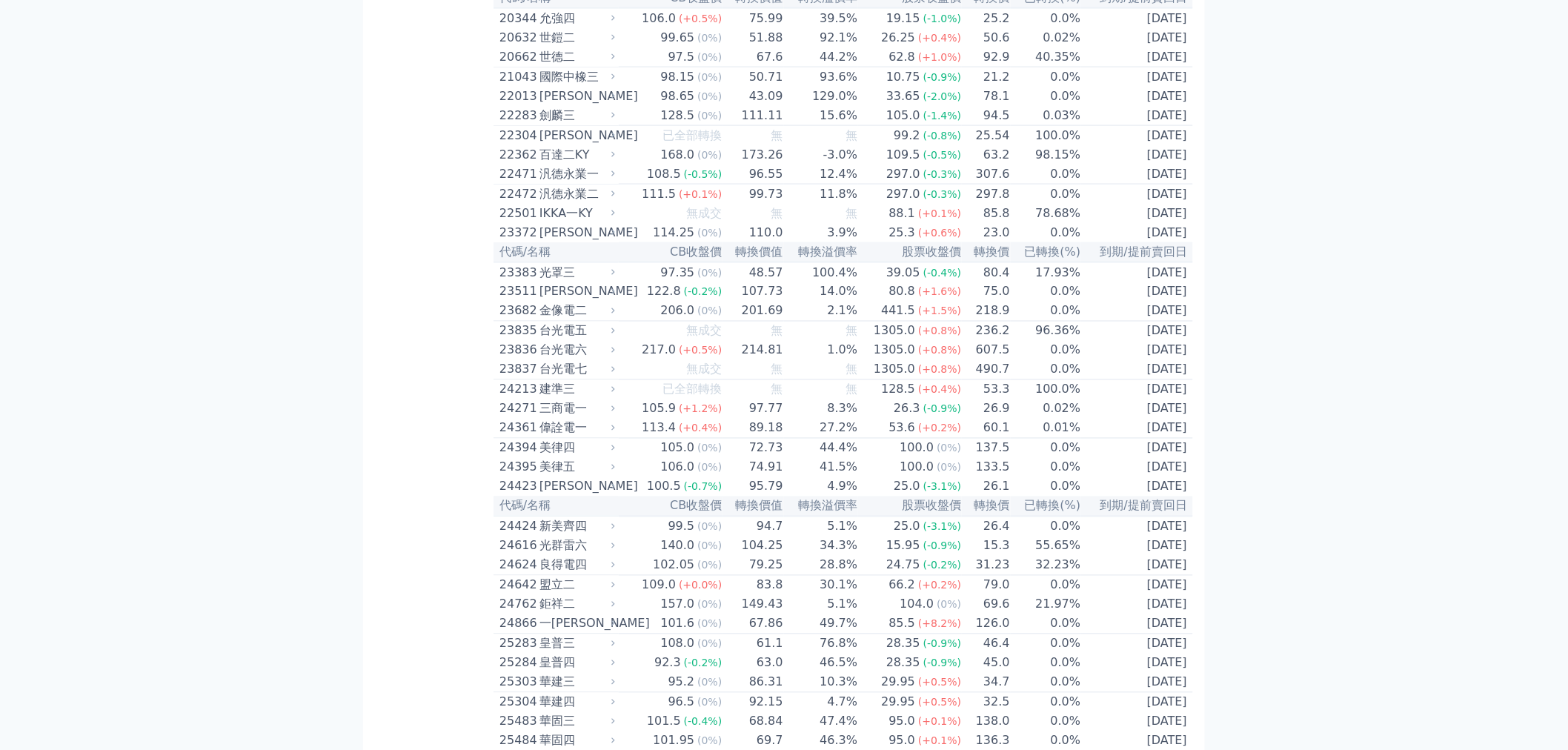
scroll to position [906, 0]
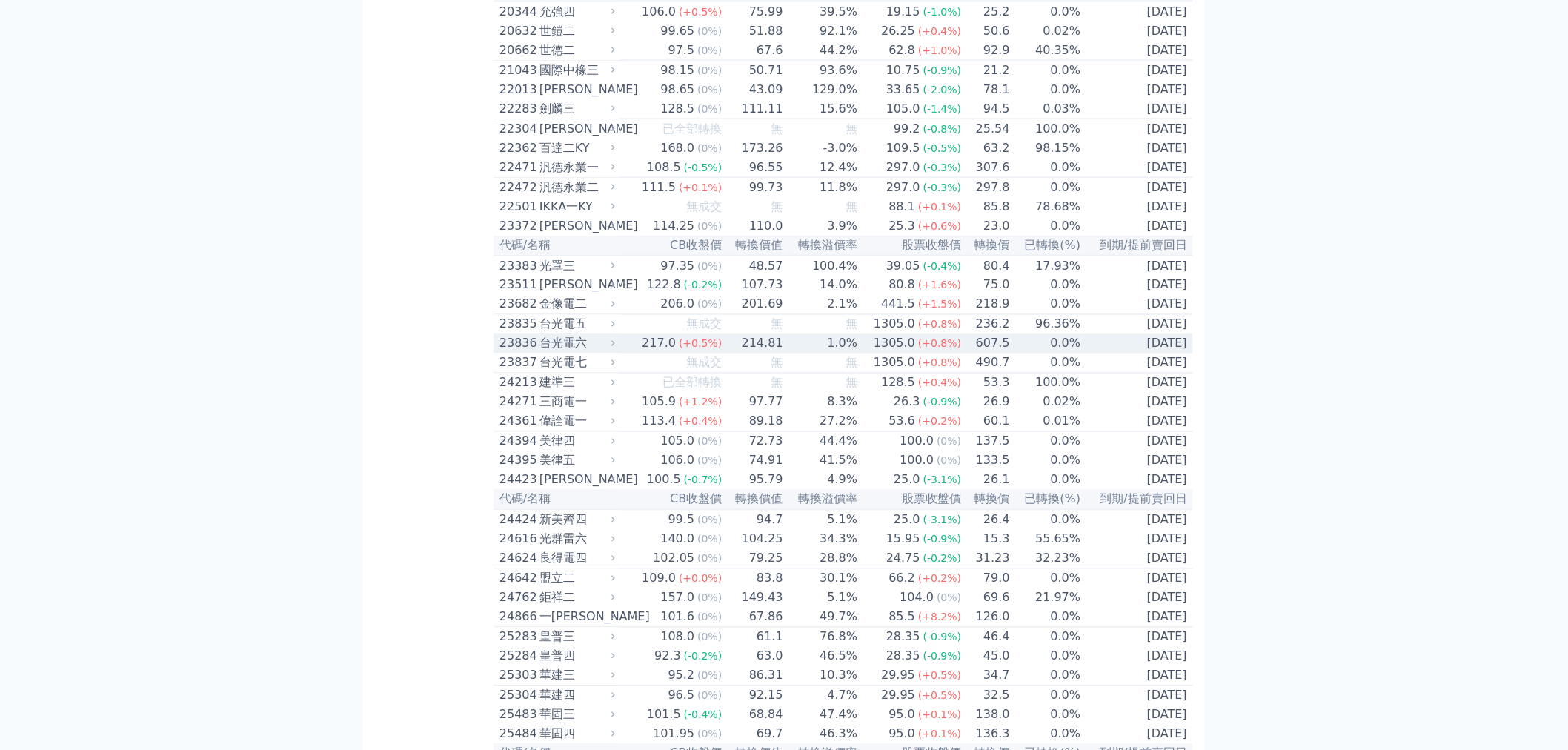
click at [514, 353] on div "23836" at bounding box center [518, 343] width 37 height 17
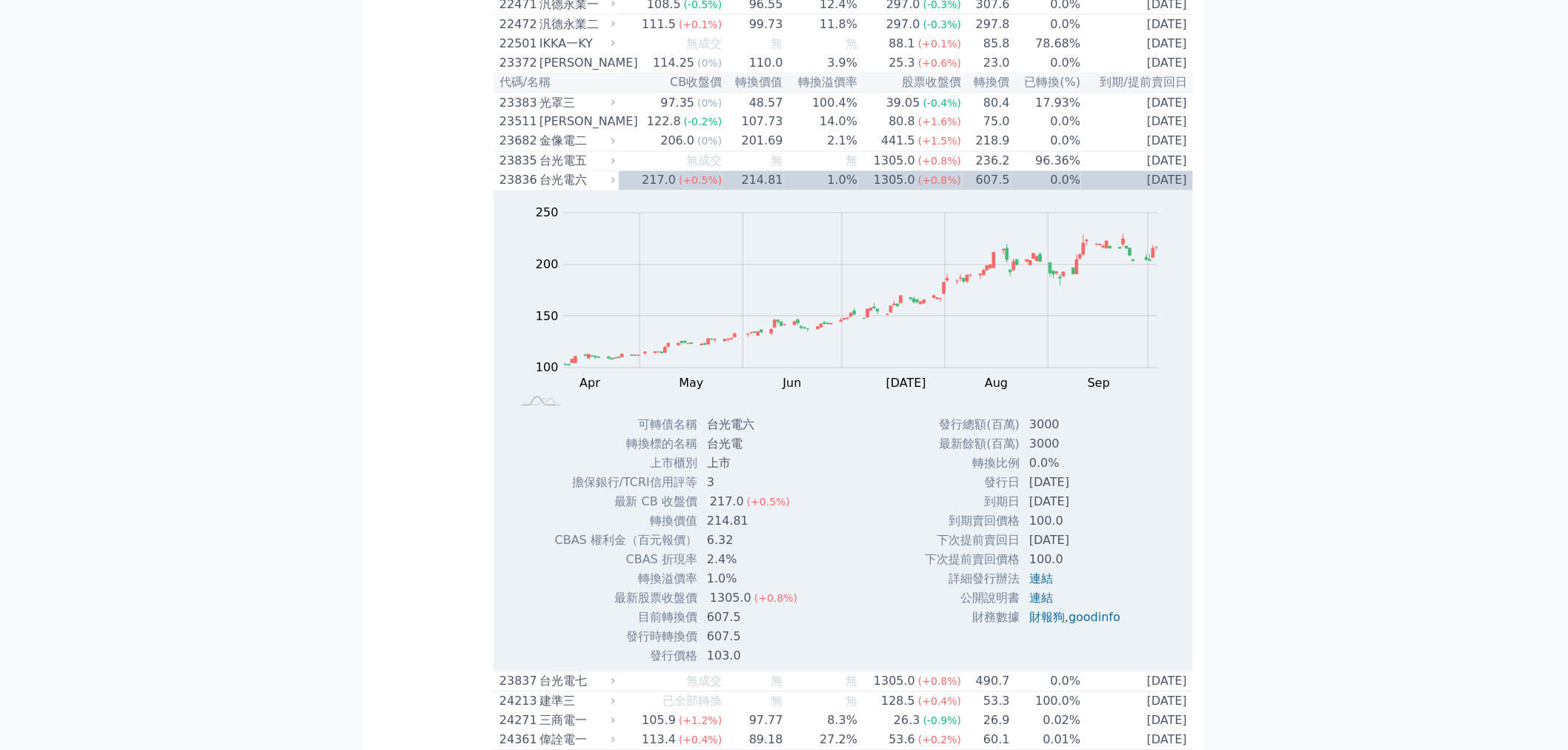
scroll to position [1071, 0]
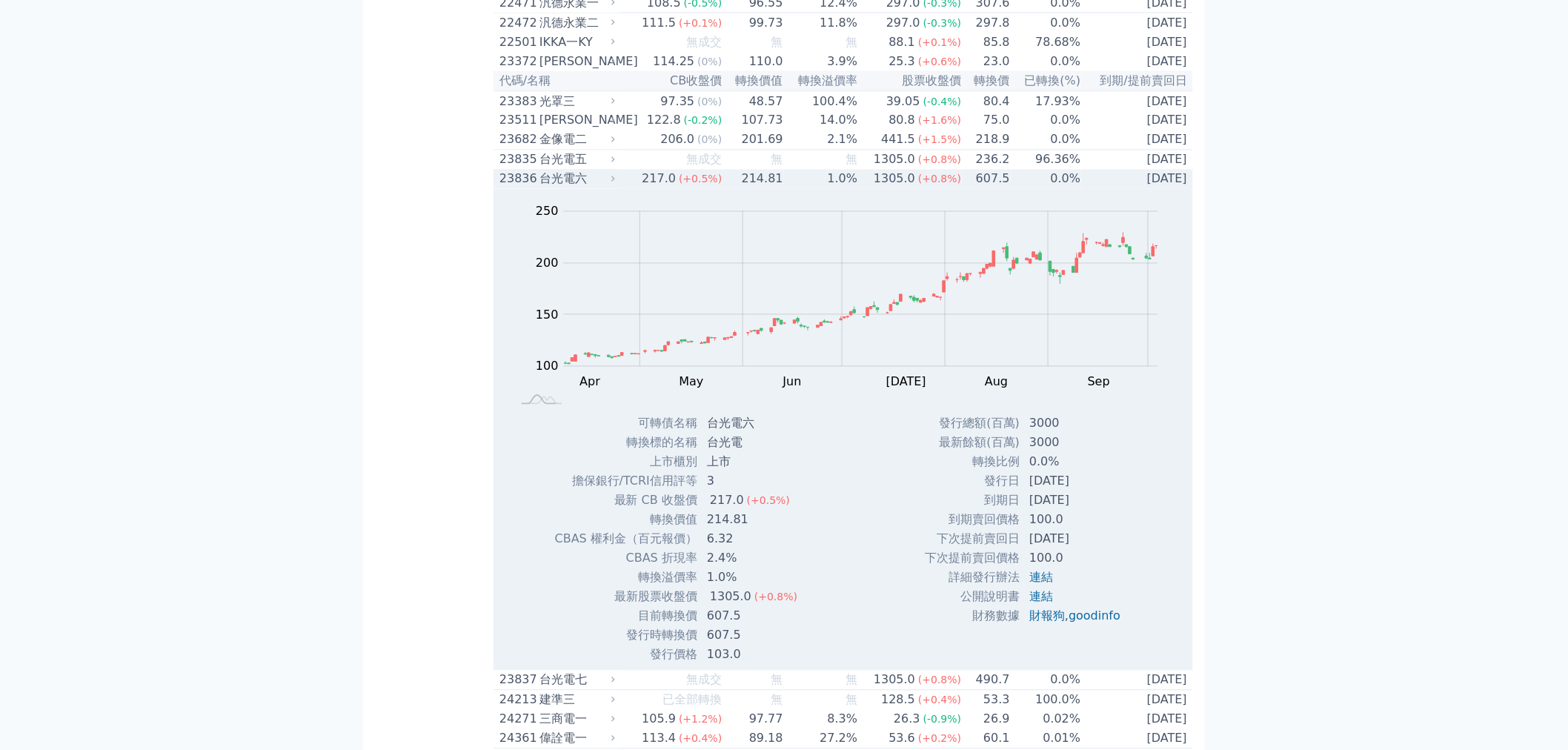
click at [519, 189] on div "23836" at bounding box center [518, 179] width 37 height 17
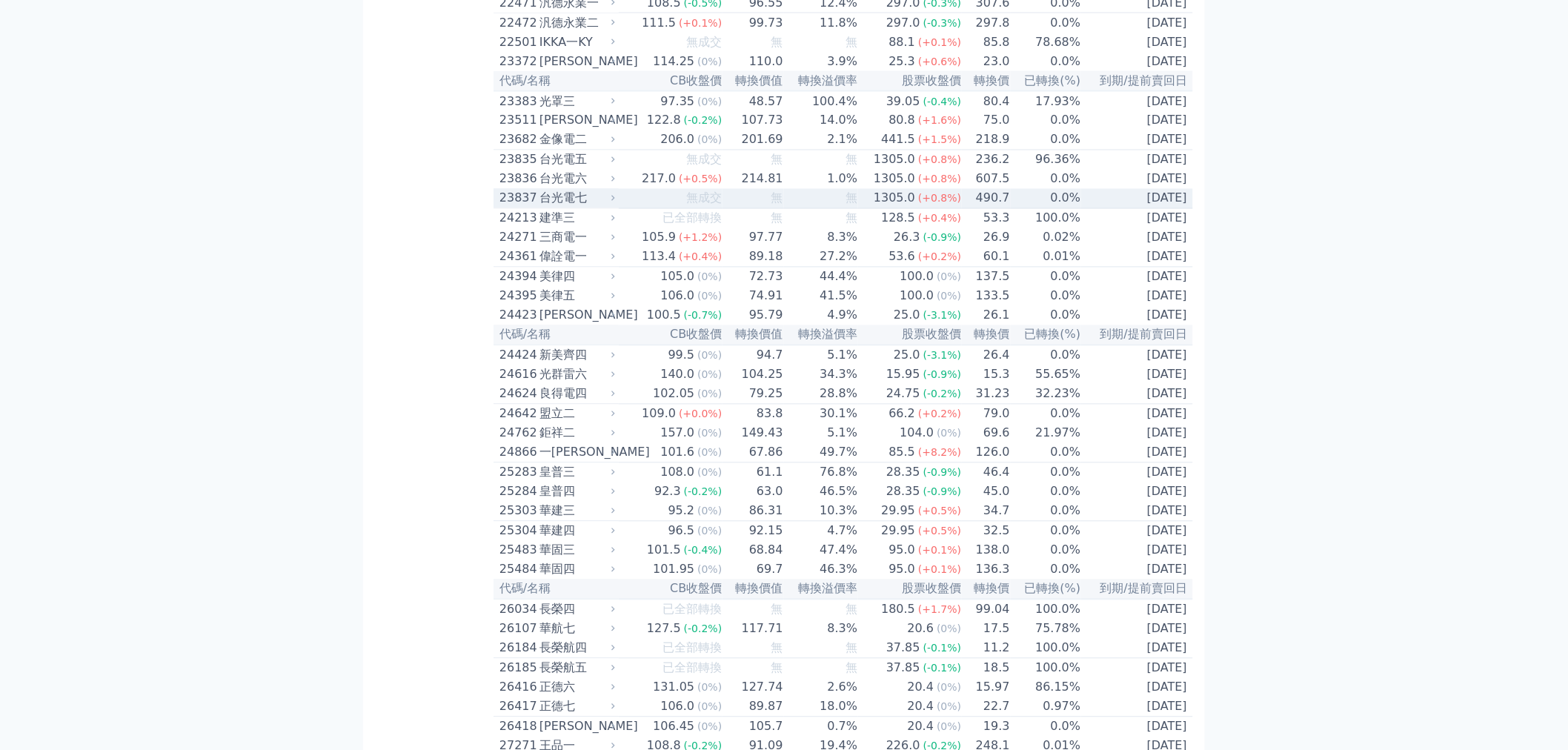
click at [505, 208] on div "23837" at bounding box center [518, 198] width 37 height 17
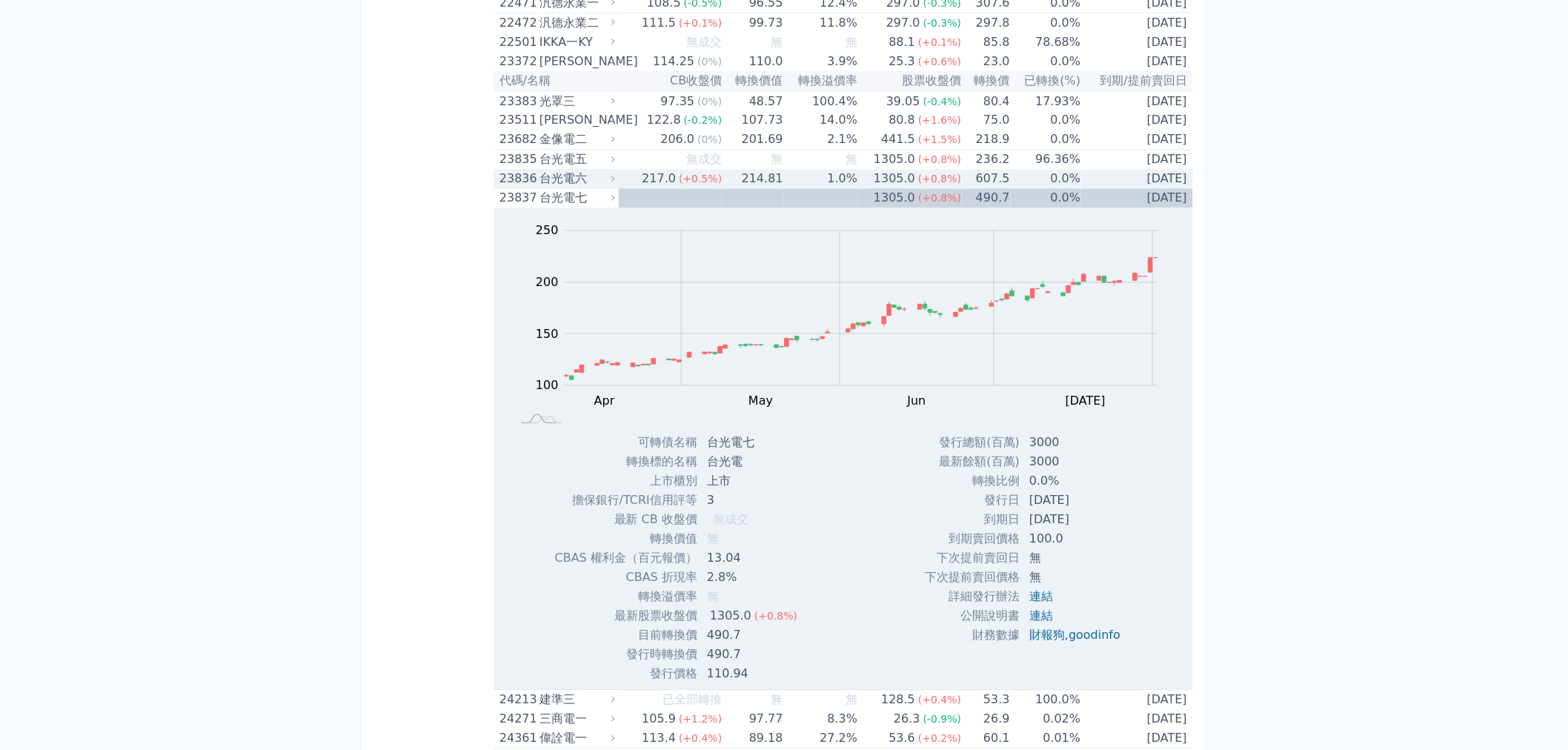
click at [555, 189] on div "台光電六" at bounding box center [575, 179] width 72 height 17
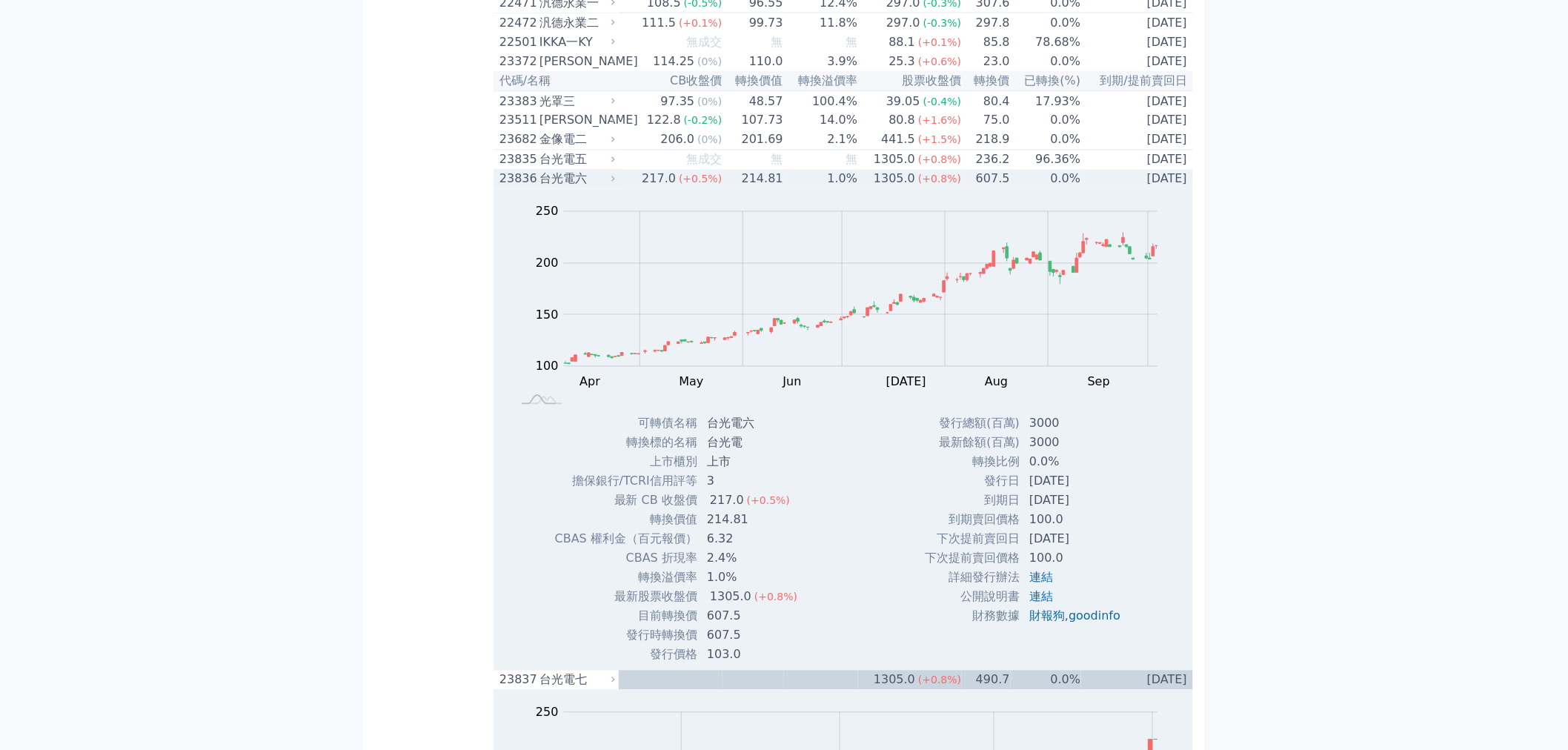
click at [554, 189] on div "台光電六" at bounding box center [575, 179] width 72 height 17
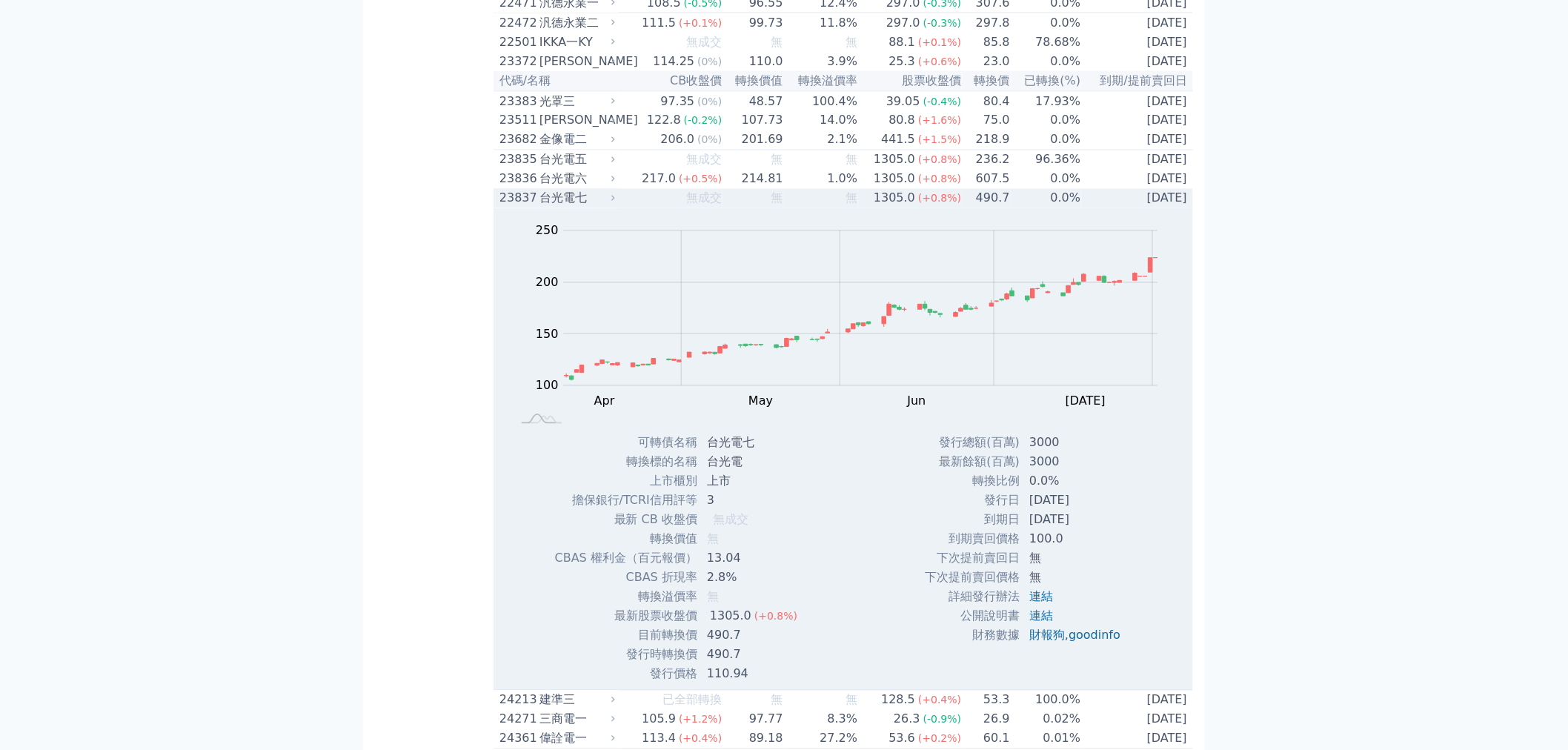
click at [554, 293] on div "Zoom Out 100 60 80 100 120 140 300 250 200 150 50 0 L Apr May Jun Jul Aug Sep 開…" at bounding box center [843, 321] width 700 height 225
click at [554, 208] on div "台光電七" at bounding box center [575, 198] width 72 height 17
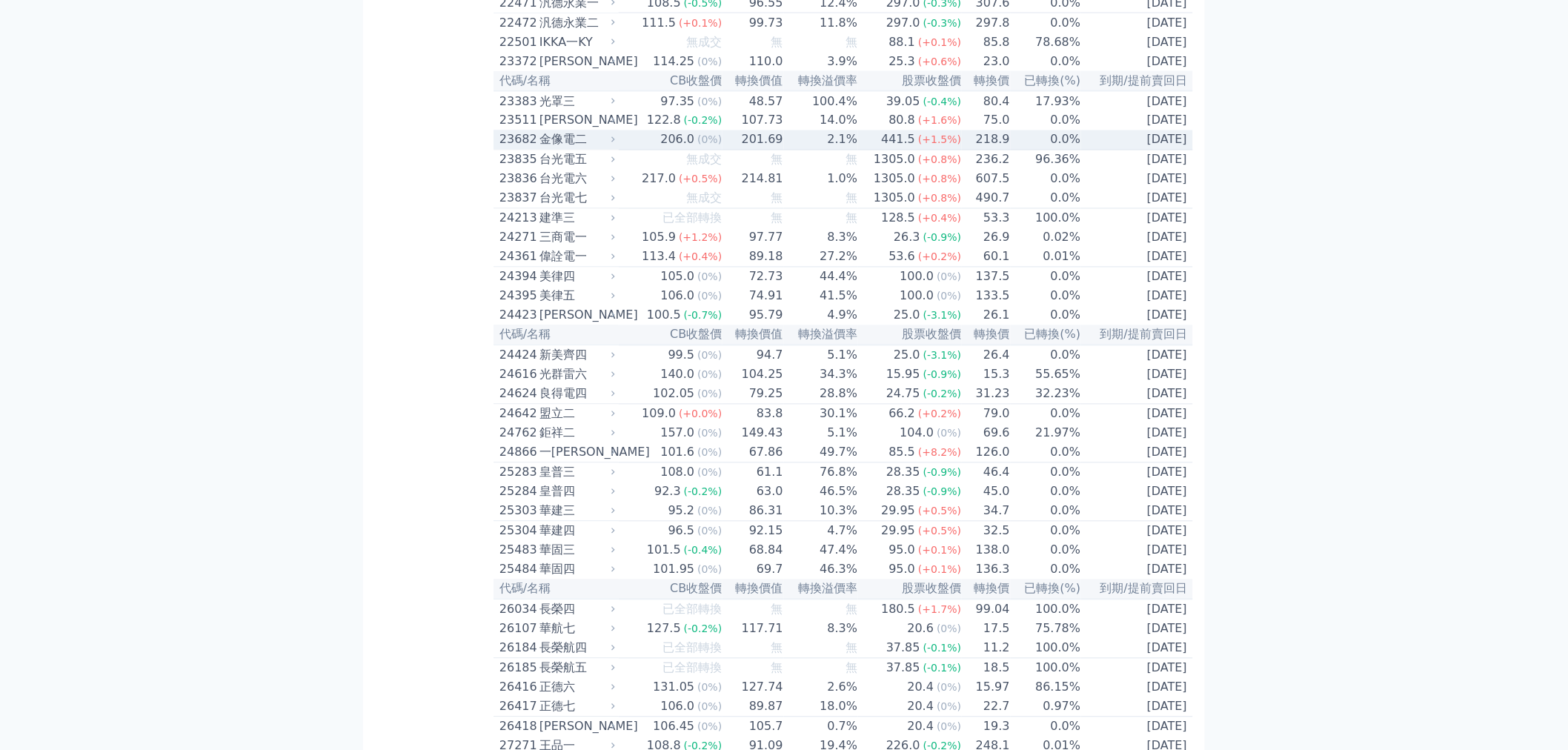
click at [560, 149] on div "金像電二" at bounding box center [575, 140] width 72 height 17
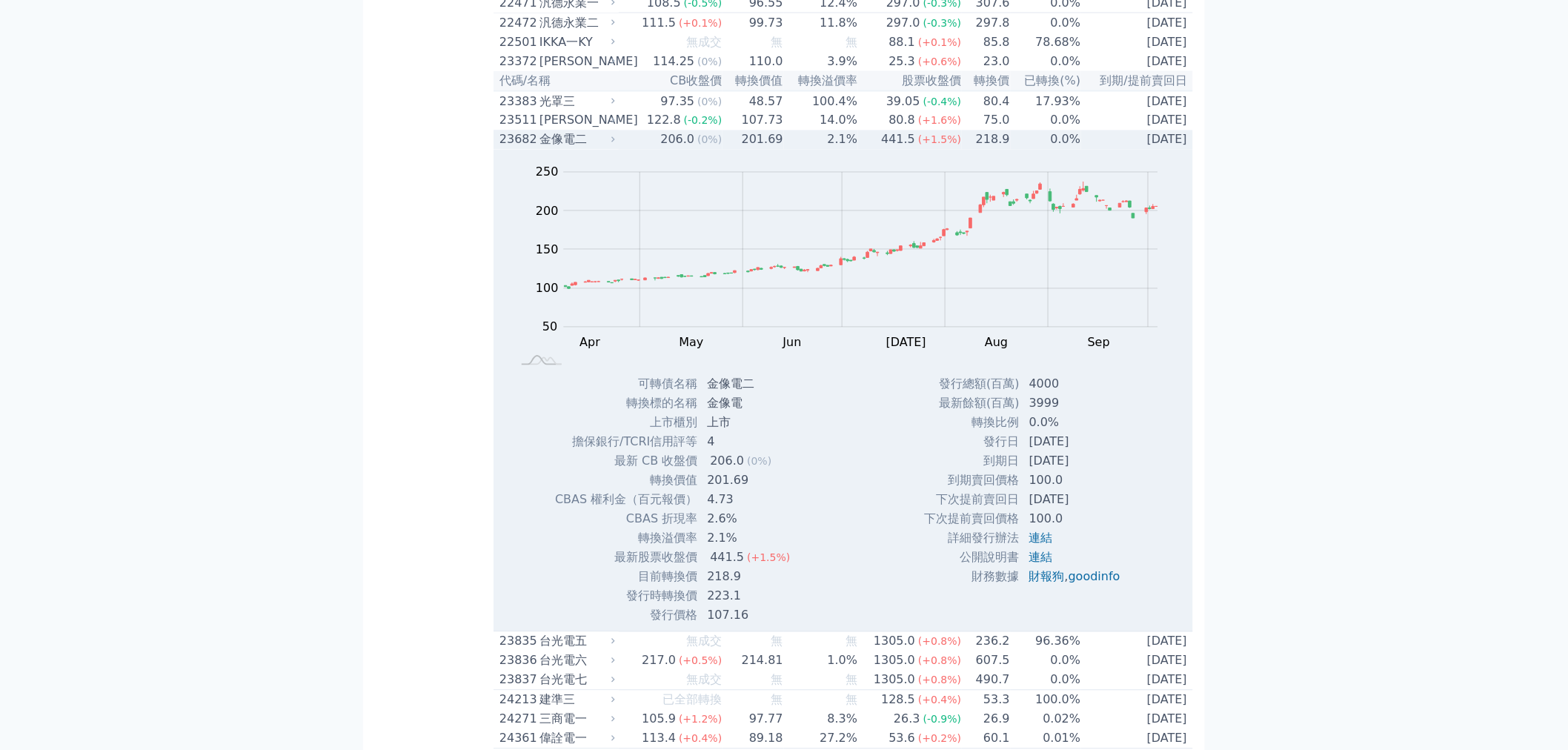
click at [560, 149] on div "金像電二" at bounding box center [575, 140] width 72 height 17
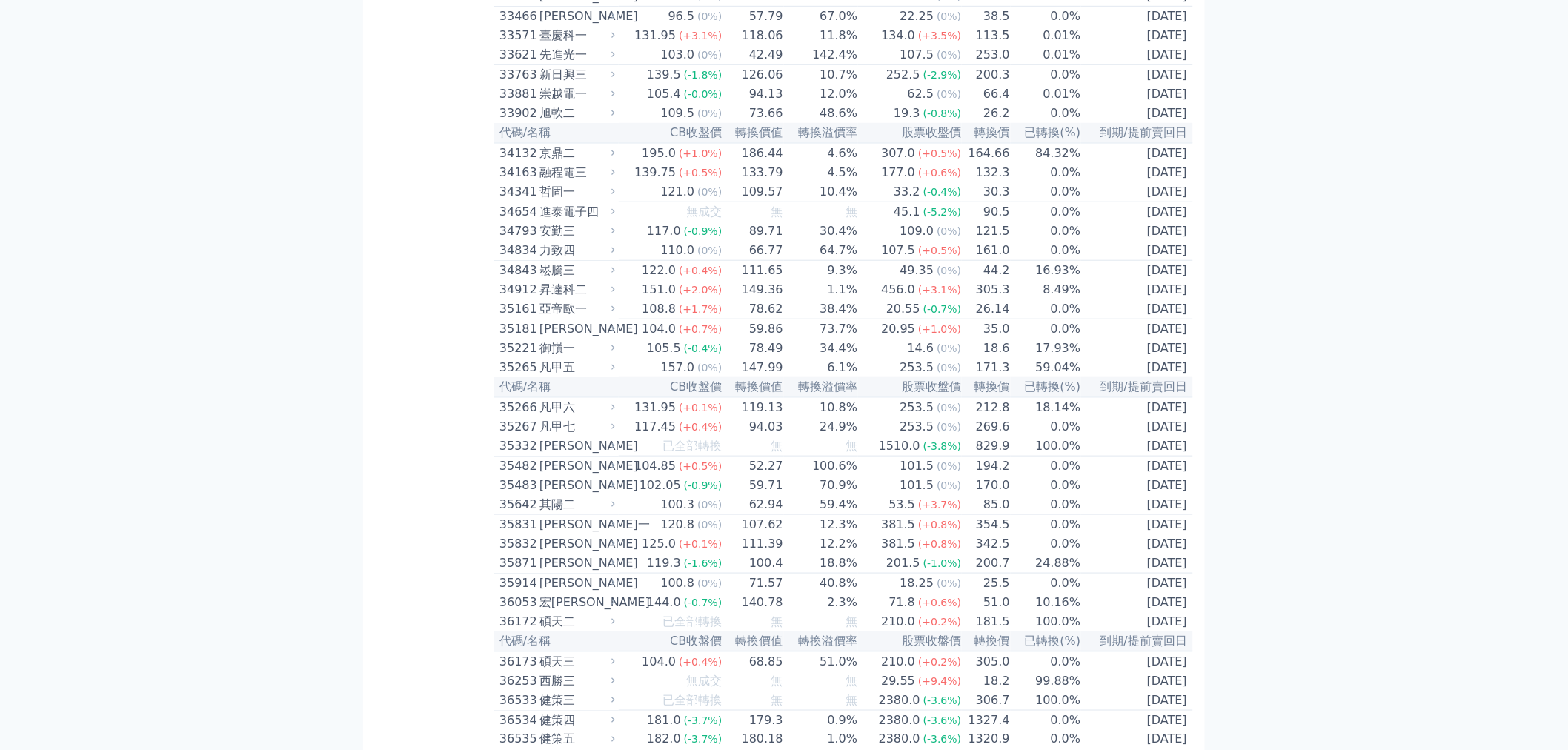
scroll to position [0, 0]
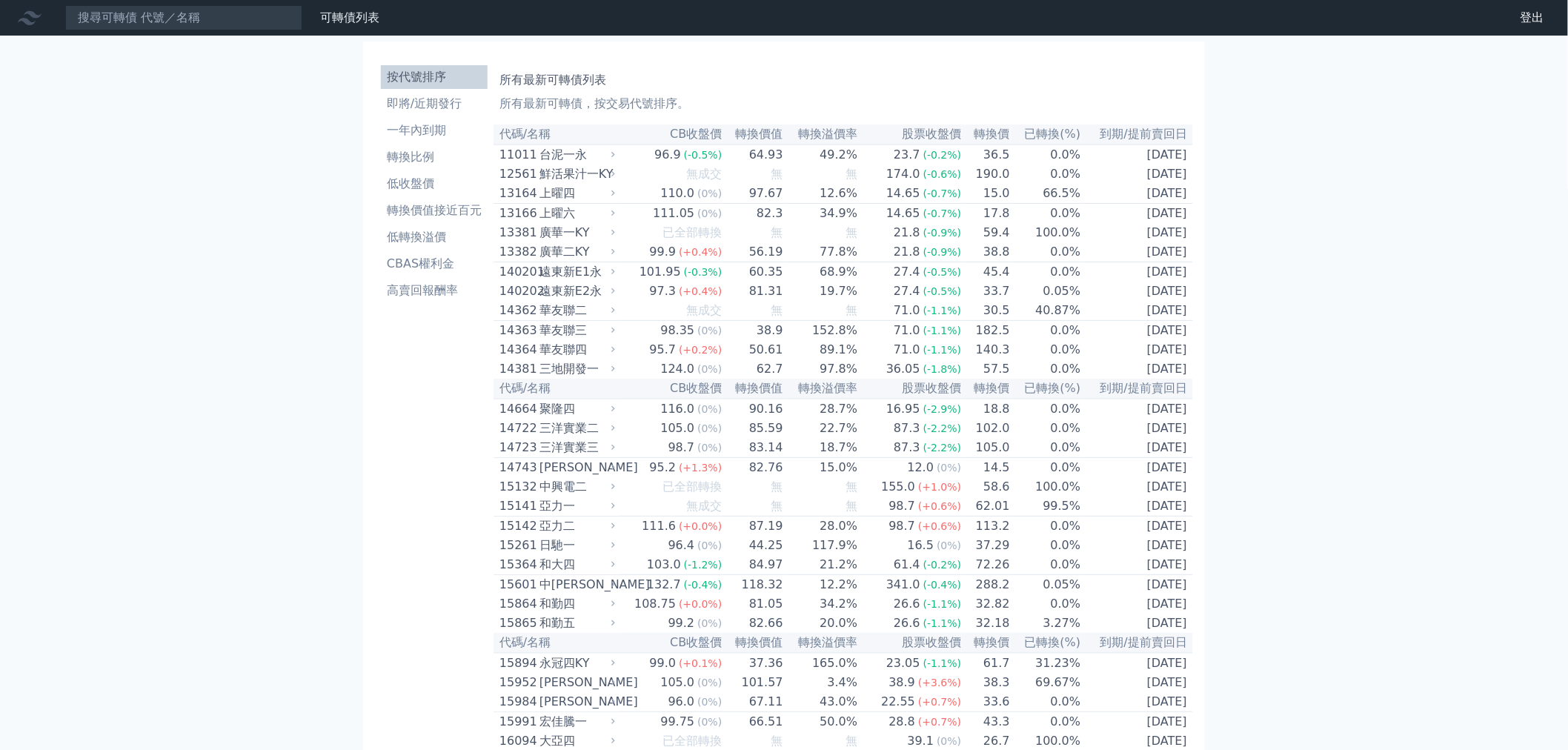
drag, startPoint x: 287, startPoint y: 537, endPoint x: 254, endPoint y: 140, distance: 398.4
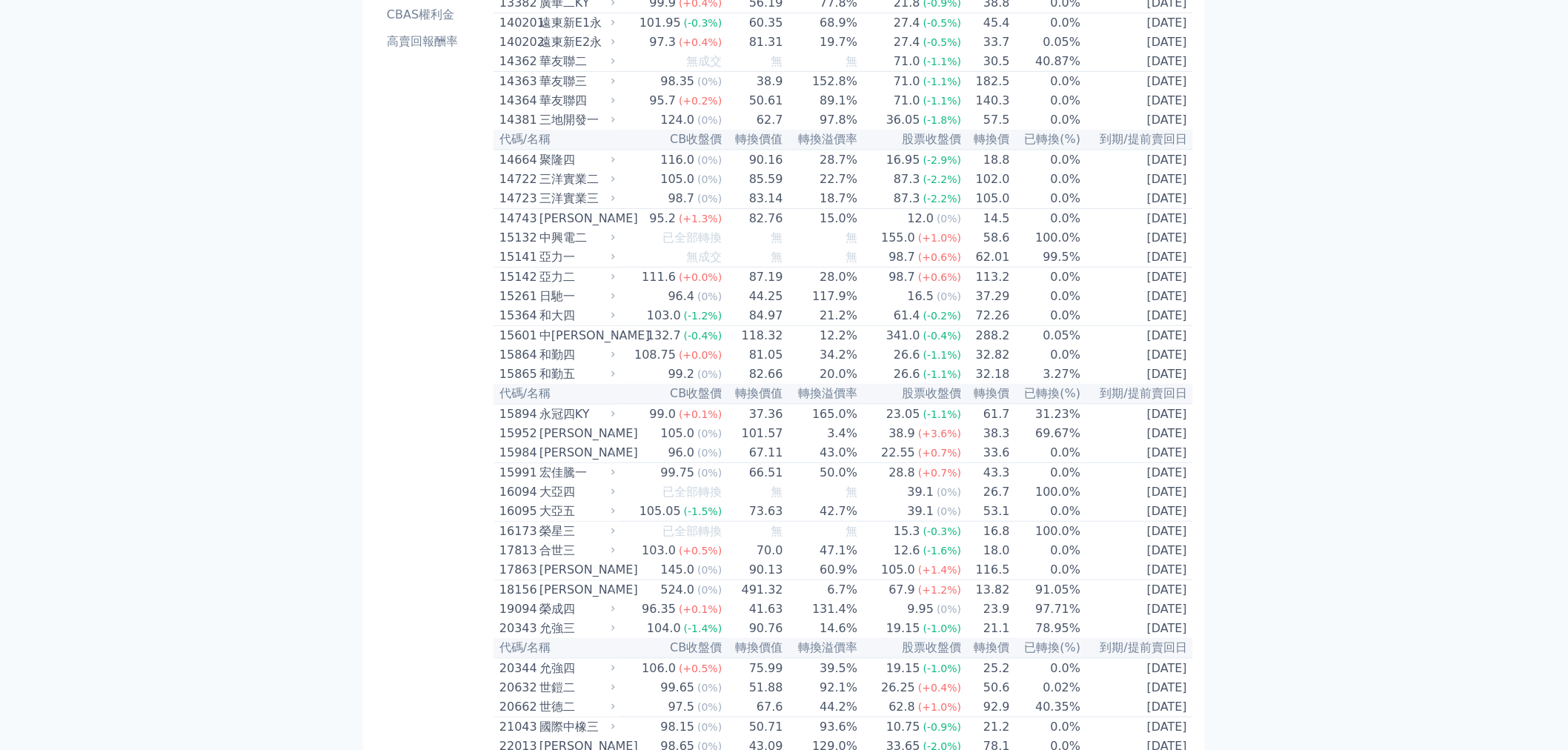
scroll to position [329, 0]
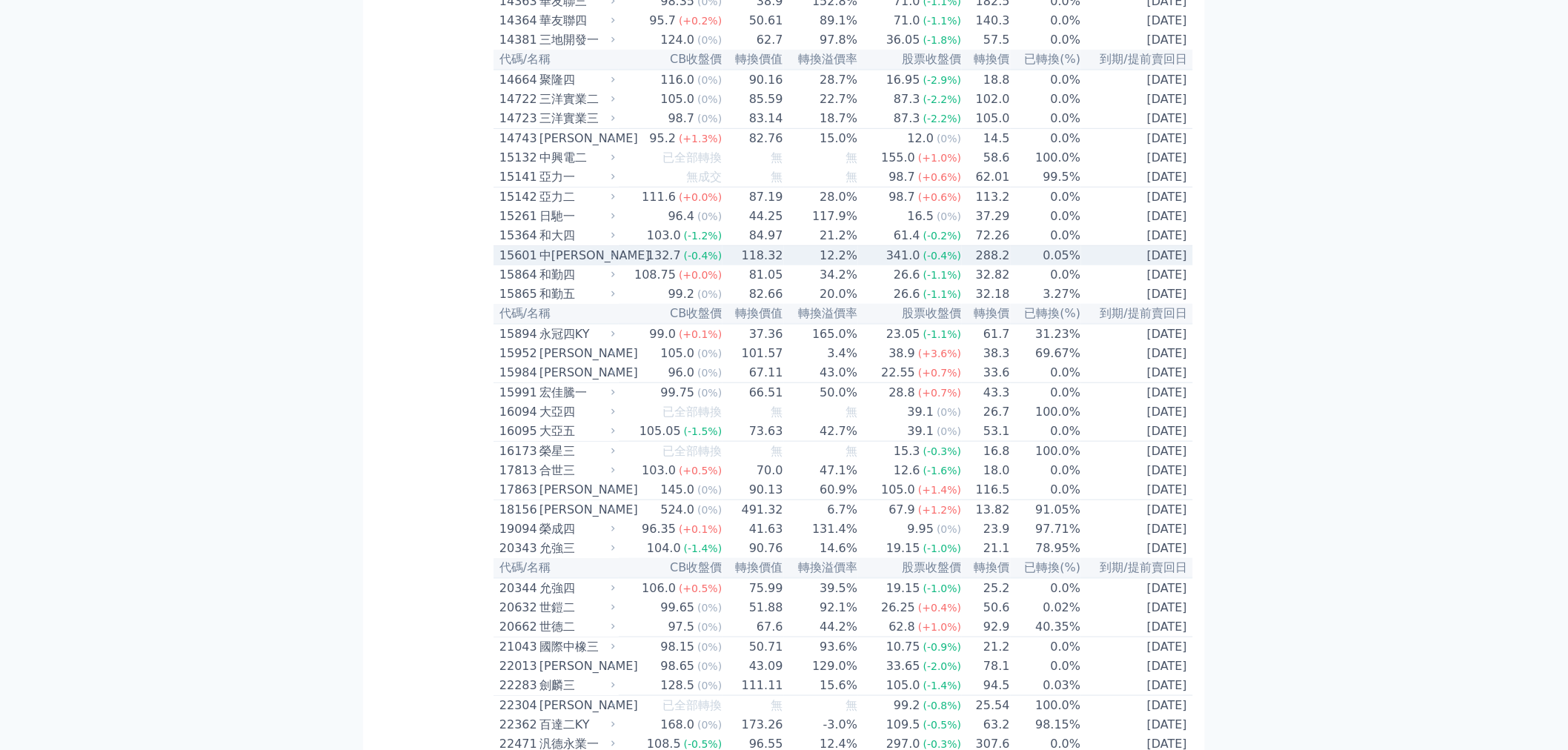
click at [542, 265] on div "中[PERSON_NAME]" at bounding box center [575, 255] width 72 height 17
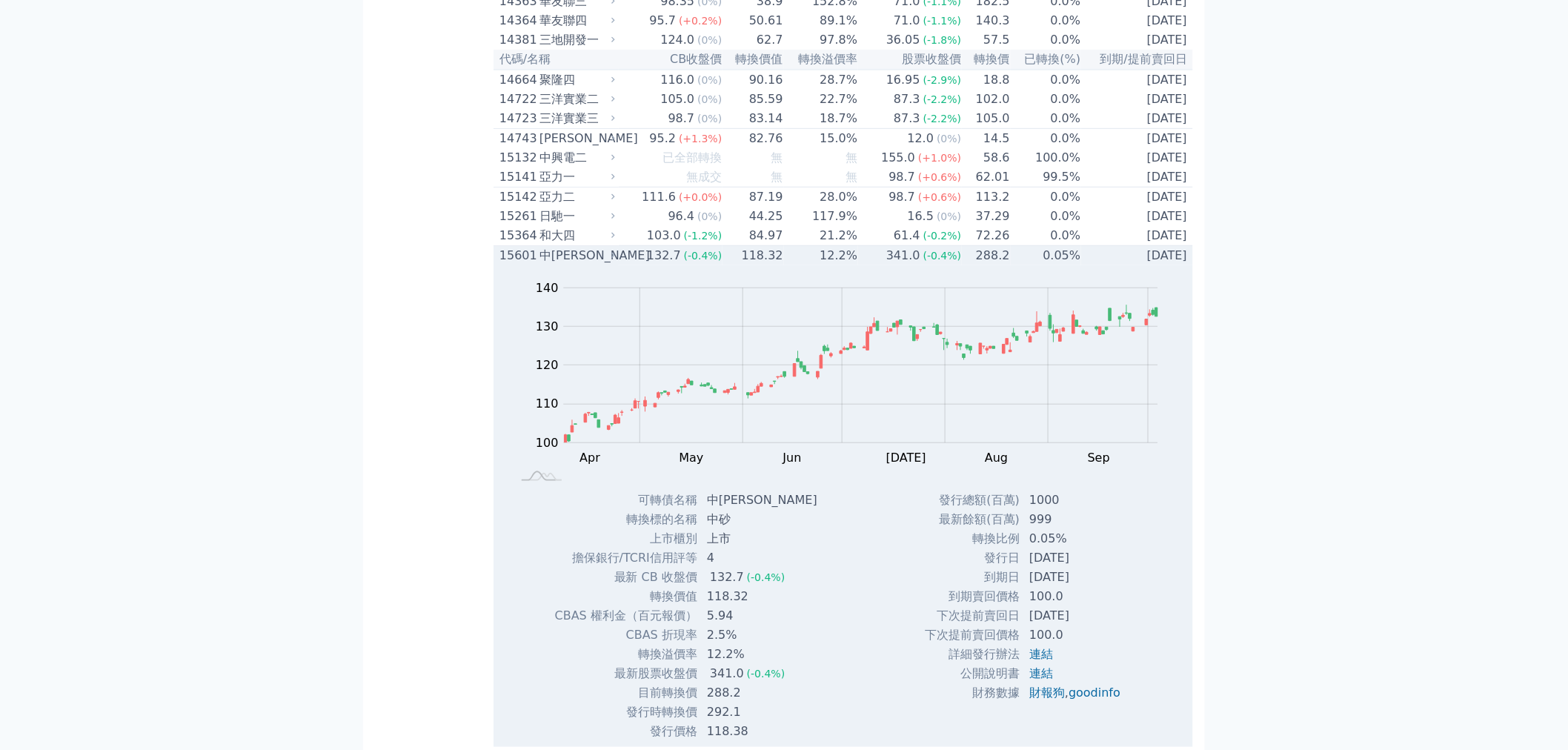
click at [513, 265] on div "15601" at bounding box center [518, 255] width 37 height 17
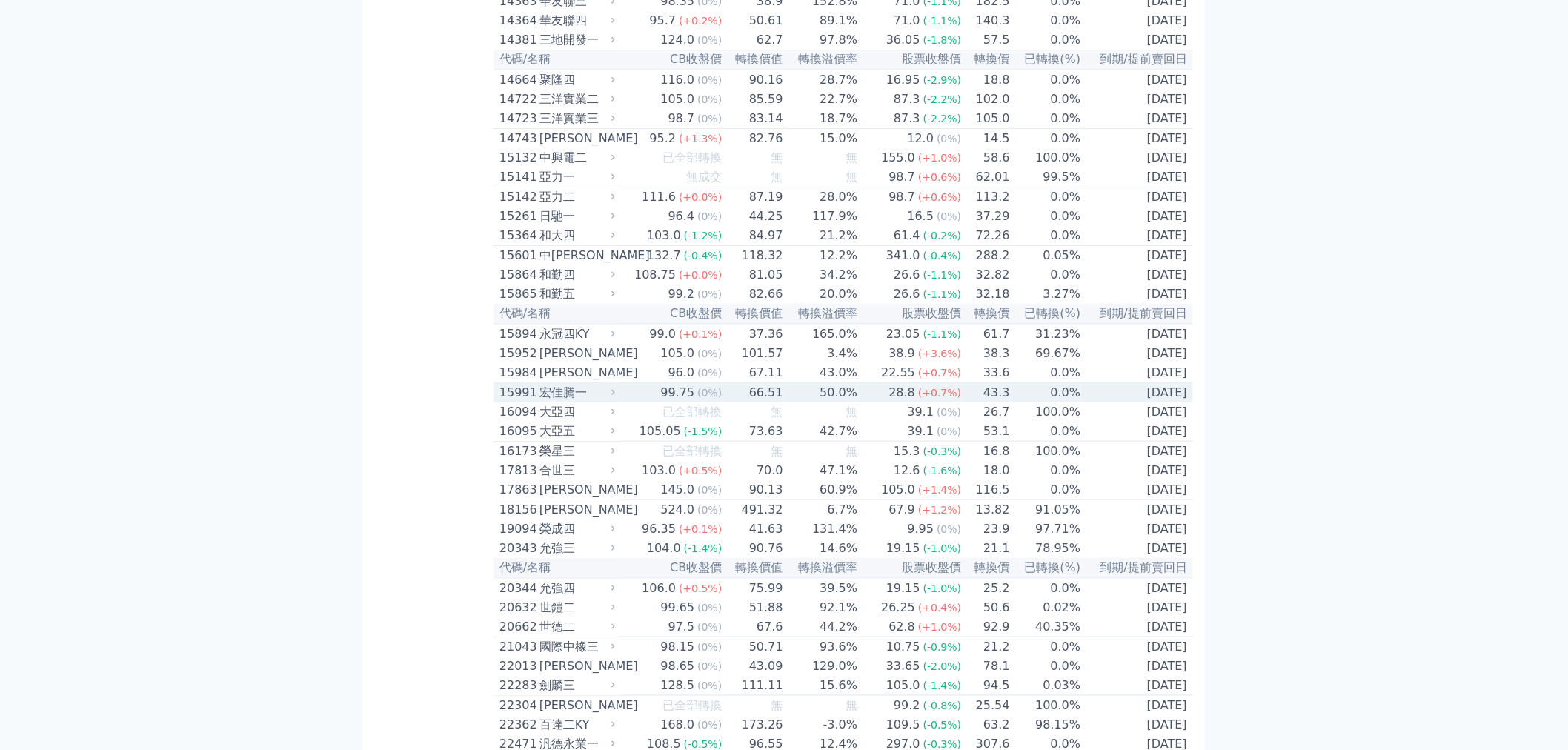
click at [494, 404] on td "15991 宏佳騰一" at bounding box center [555, 393] width 125 height 20
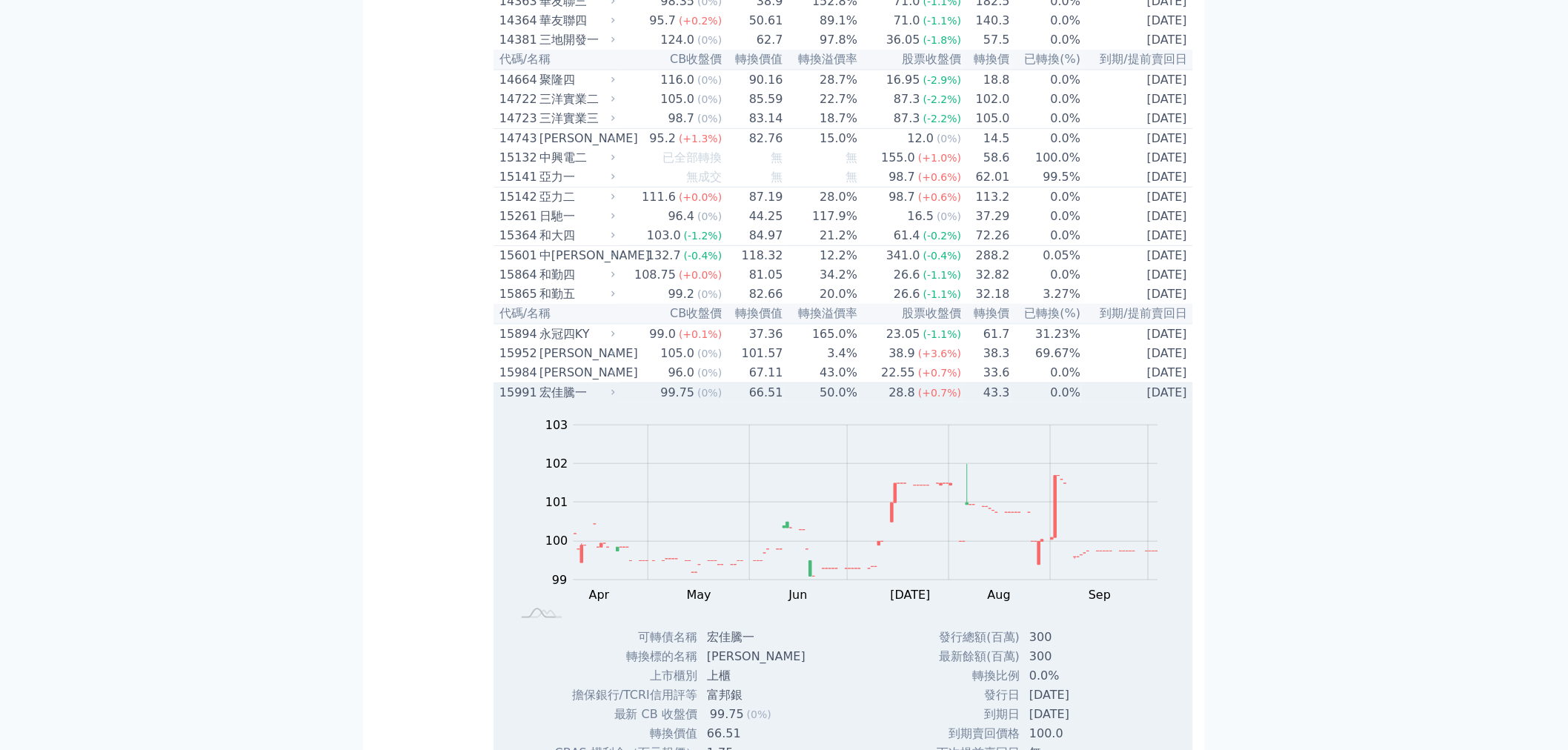
click at [501, 402] on div "15991" at bounding box center [518, 392] width 37 height 17
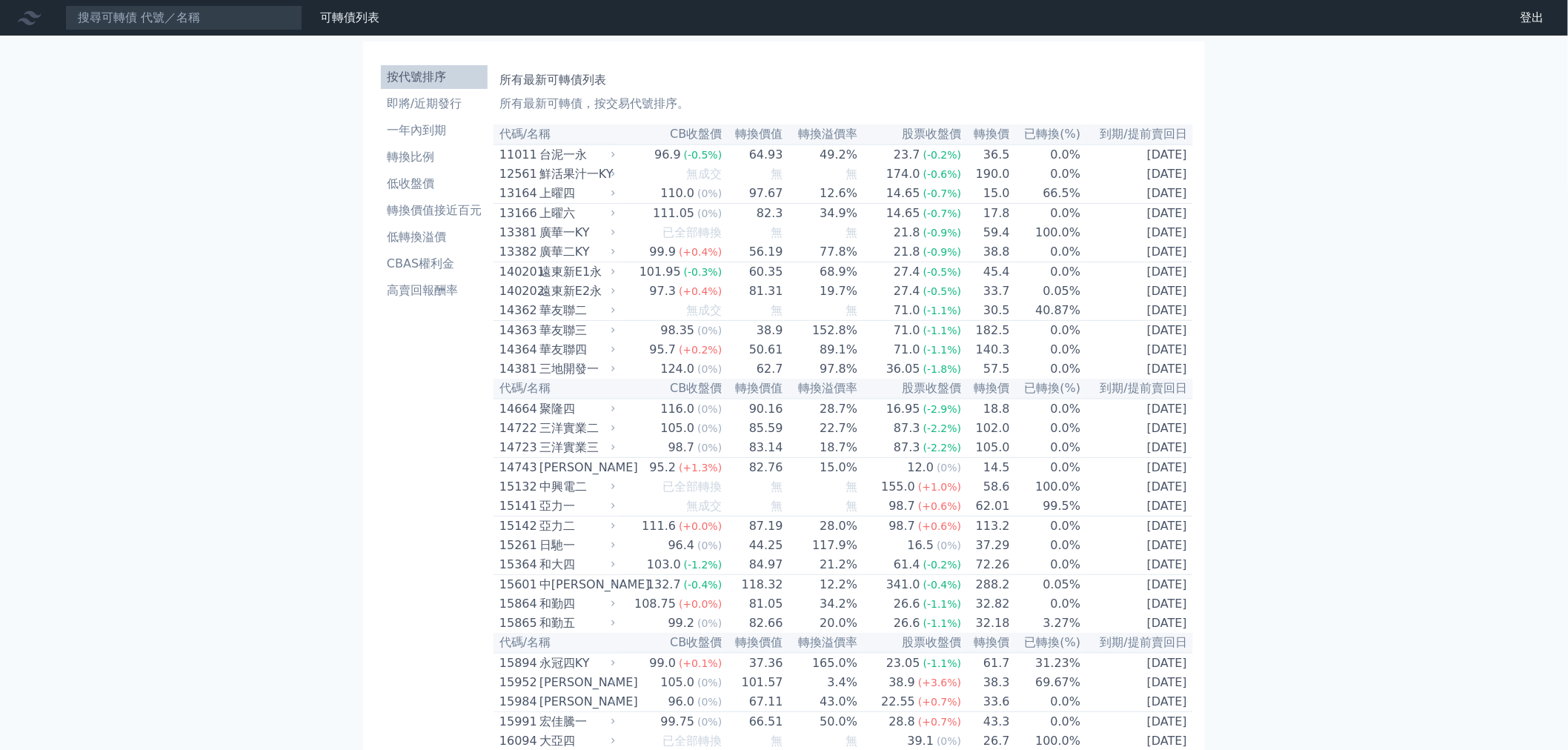
scroll to position [1567, 0]
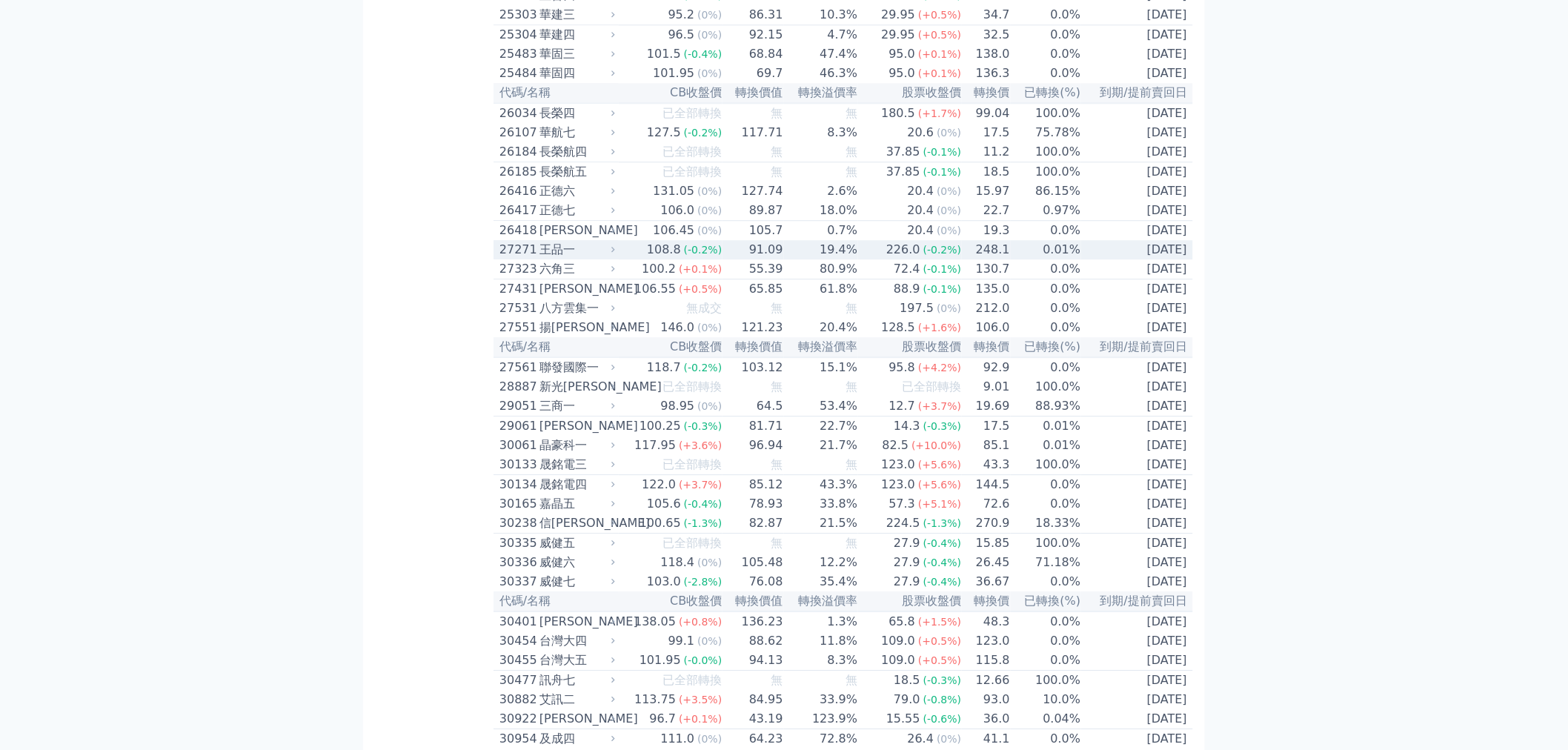
click at [548, 258] on div "王品一" at bounding box center [575, 249] width 72 height 17
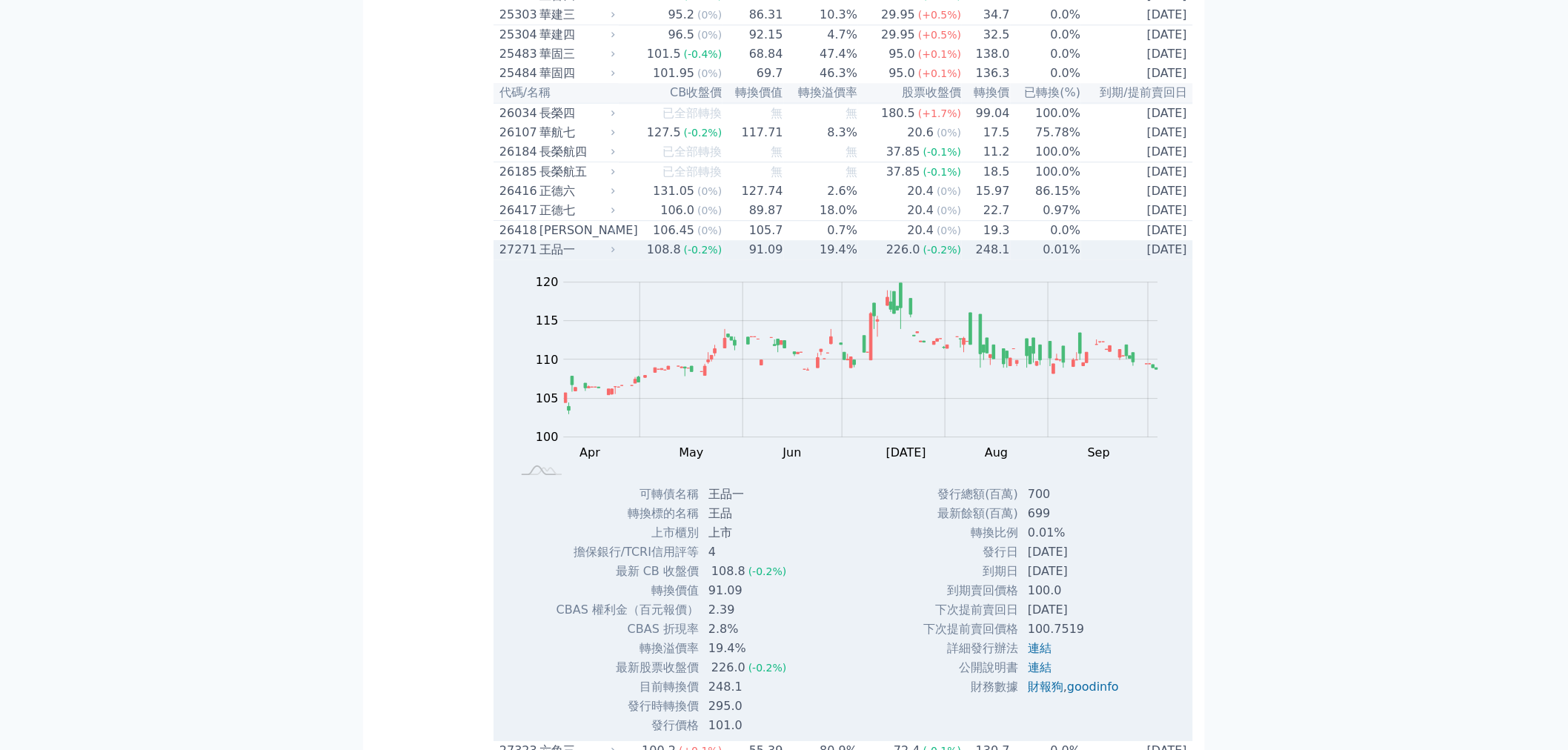
click at [548, 258] on div "王品一" at bounding box center [575, 249] width 72 height 17
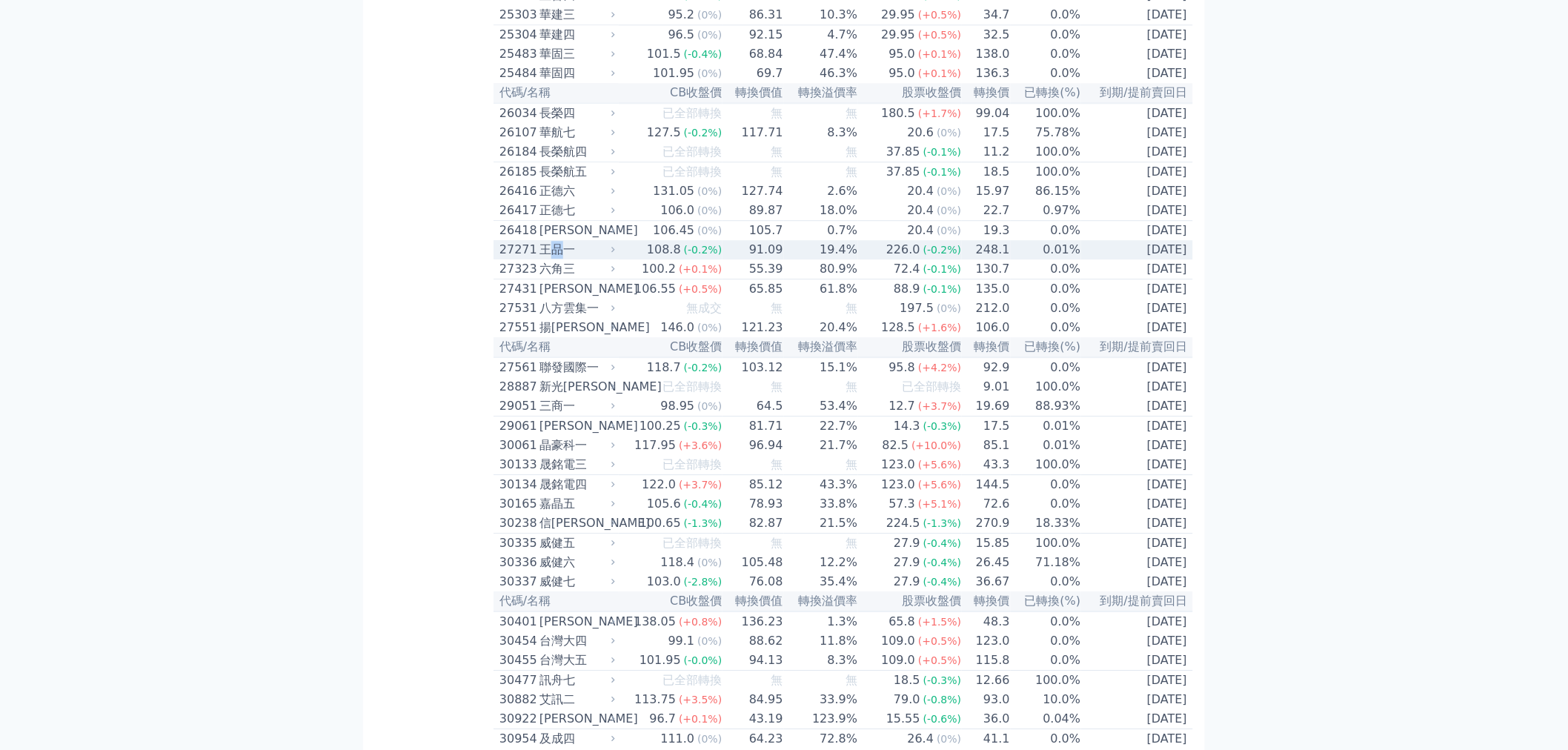
click at [548, 258] on div "王品一" at bounding box center [575, 249] width 72 height 17
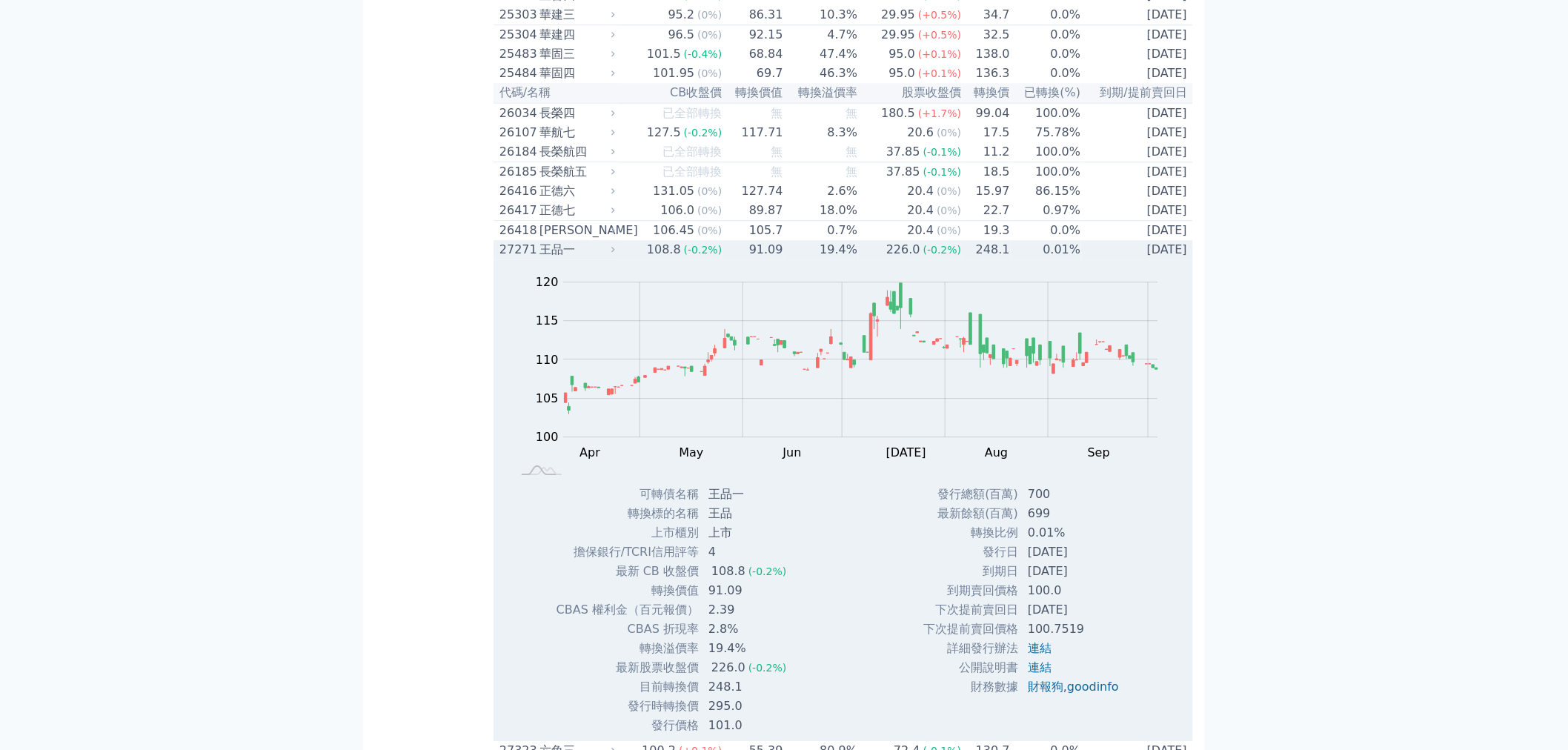
click at [590, 258] on div "王品一" at bounding box center [575, 249] width 72 height 17
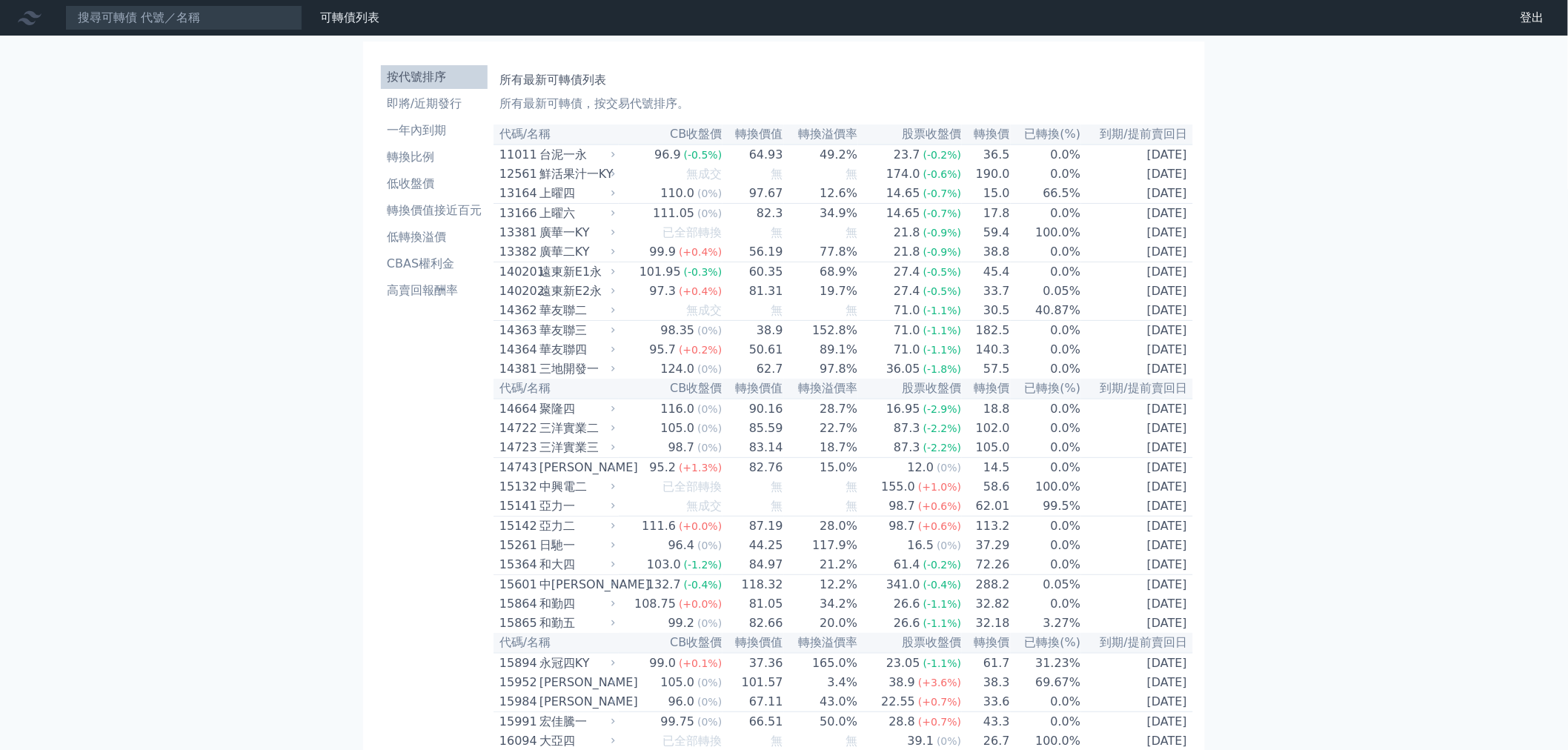
drag, startPoint x: 361, startPoint y: 390, endPoint x: 267, endPoint y: 20, distance: 381.8
click at [404, 105] on li "即將/近期發行" at bounding box center [434, 103] width 107 height 17
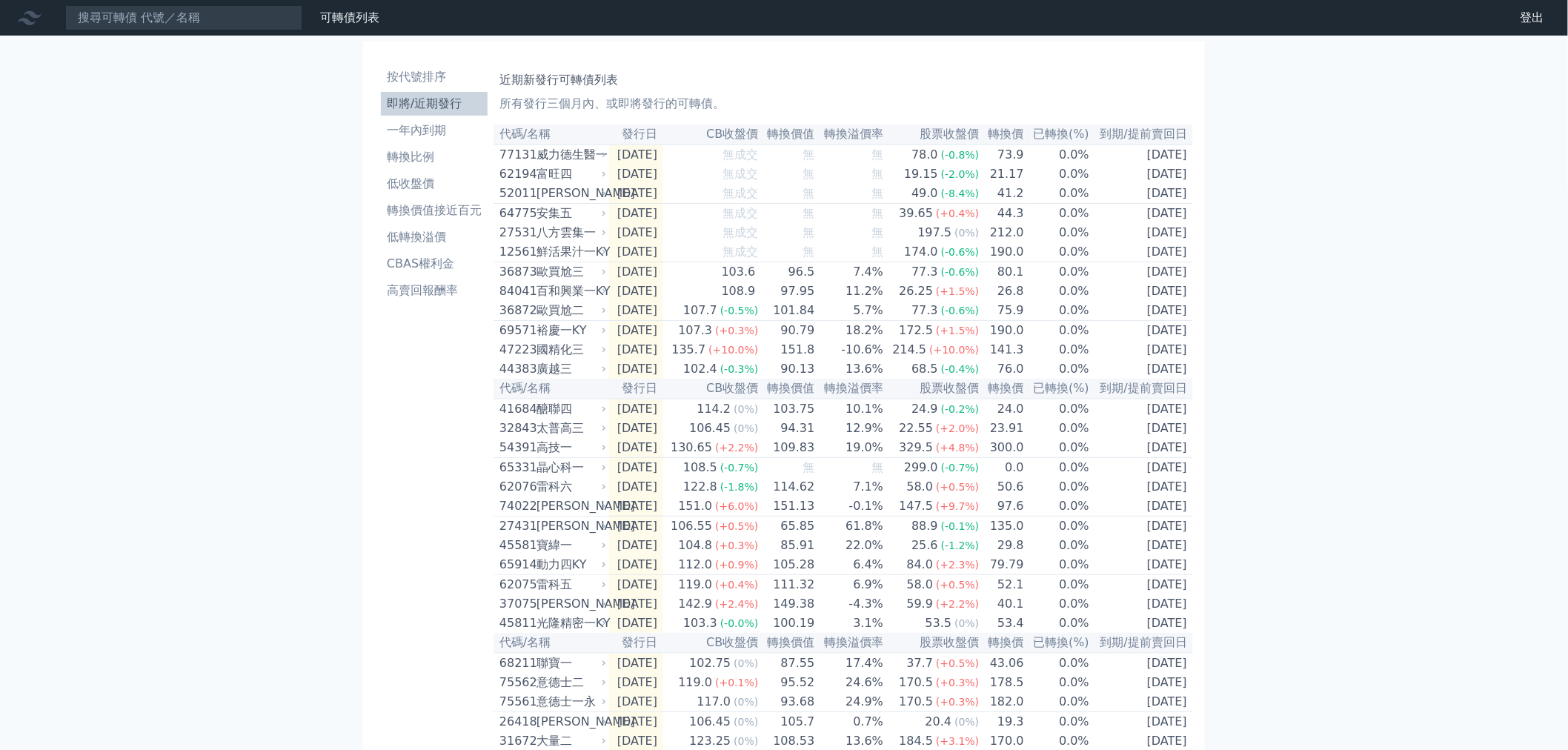
click at [317, 220] on div "可轉債列表 財務數據 可轉債列表 財務數據 登出 登出 按代號排序 即將/近期發行 一年內到期 轉換比例 低收盤價 轉換價值接近百元 低轉換溢價" at bounding box center [784, 495] width 1568 height 990
